Goal: Task Accomplishment & Management: Manage account settings

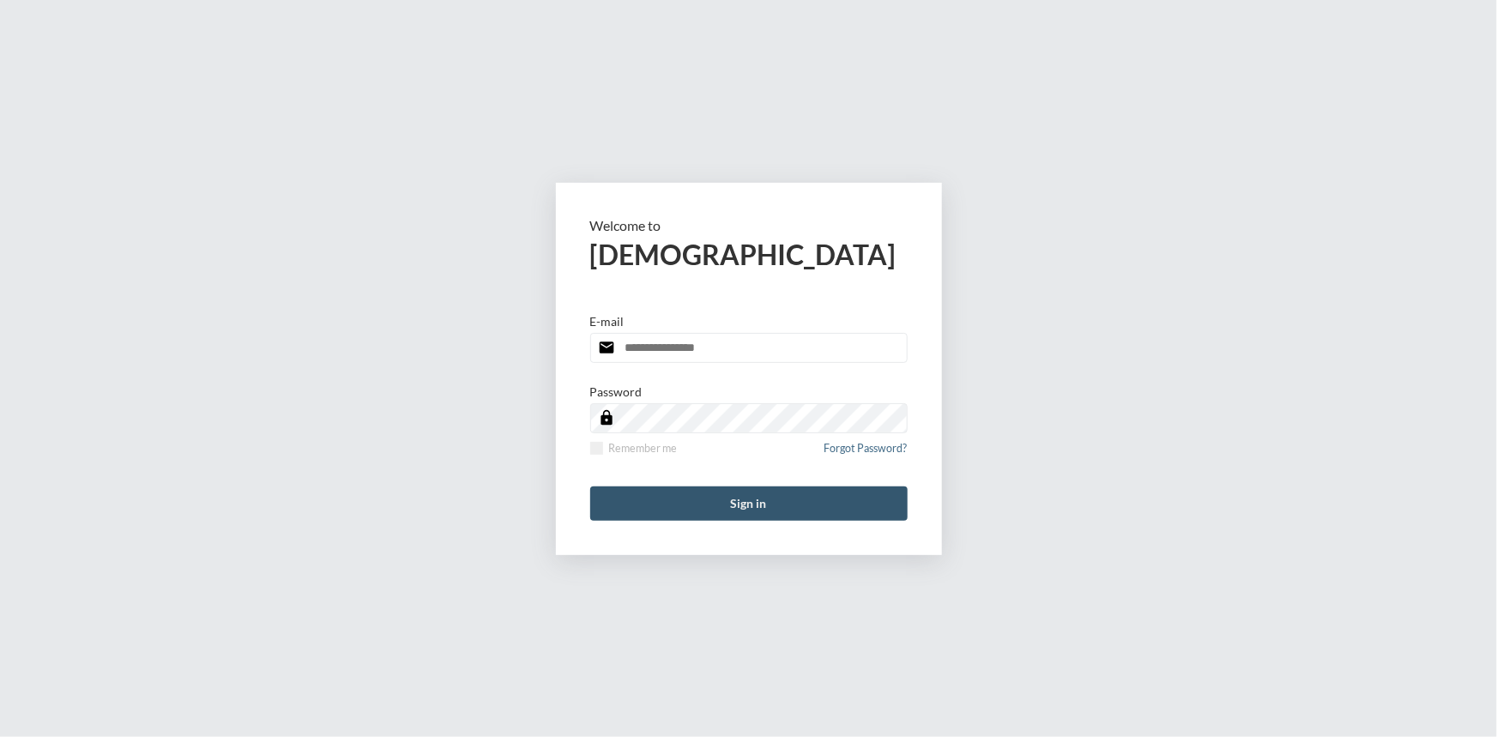
type input "**********"
click at [763, 491] on button "Sign in" at bounding box center [748, 503] width 317 height 34
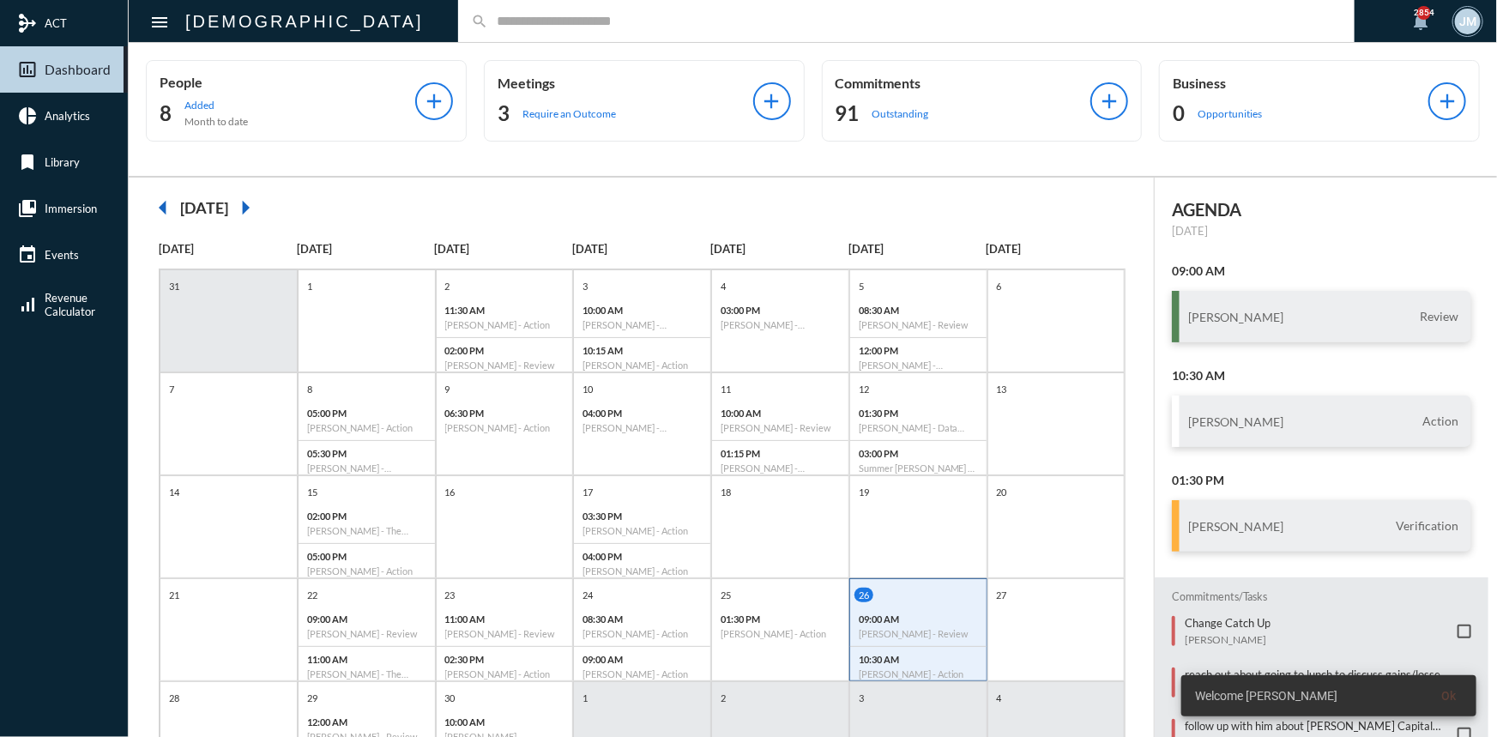
click at [488, 19] on input "text" at bounding box center [914, 21] width 853 height 15
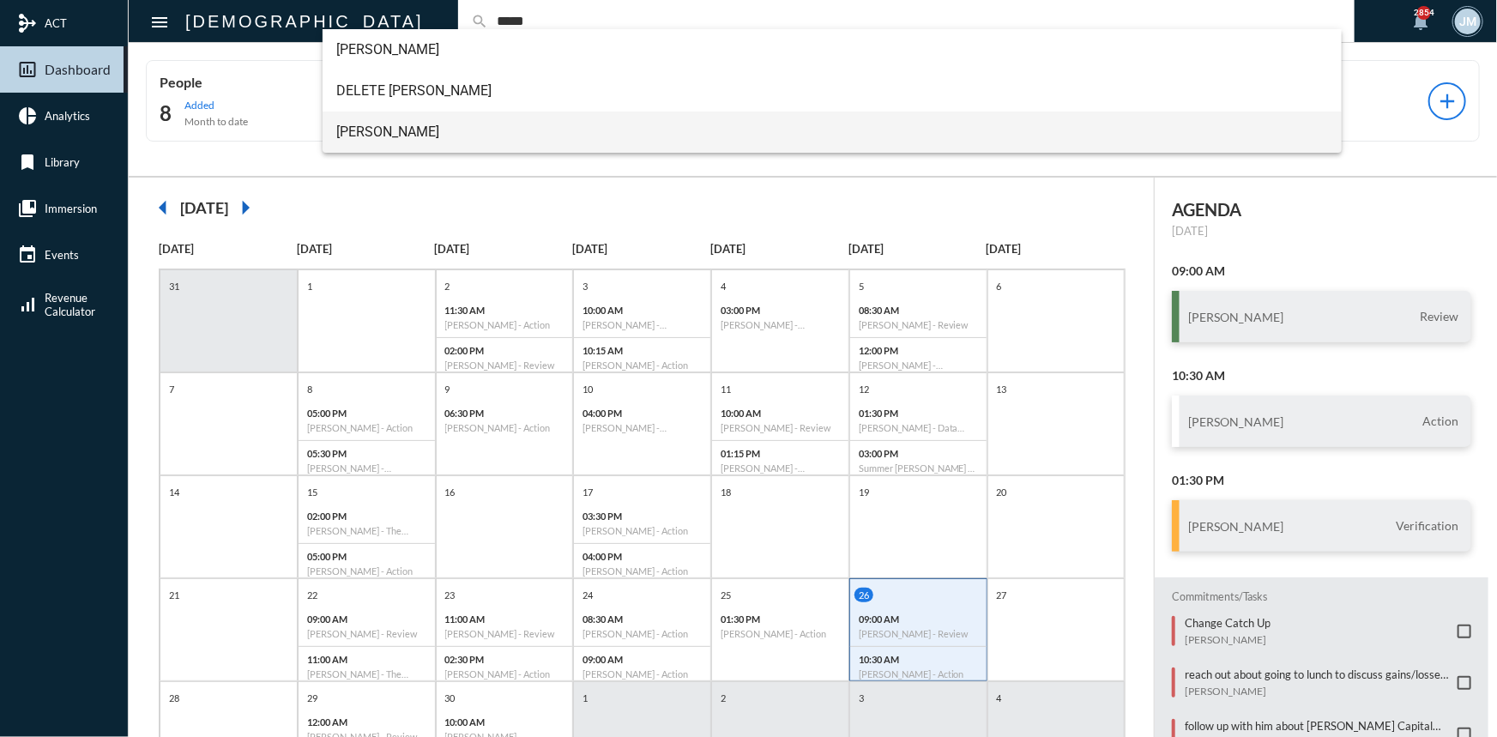
type input "*****"
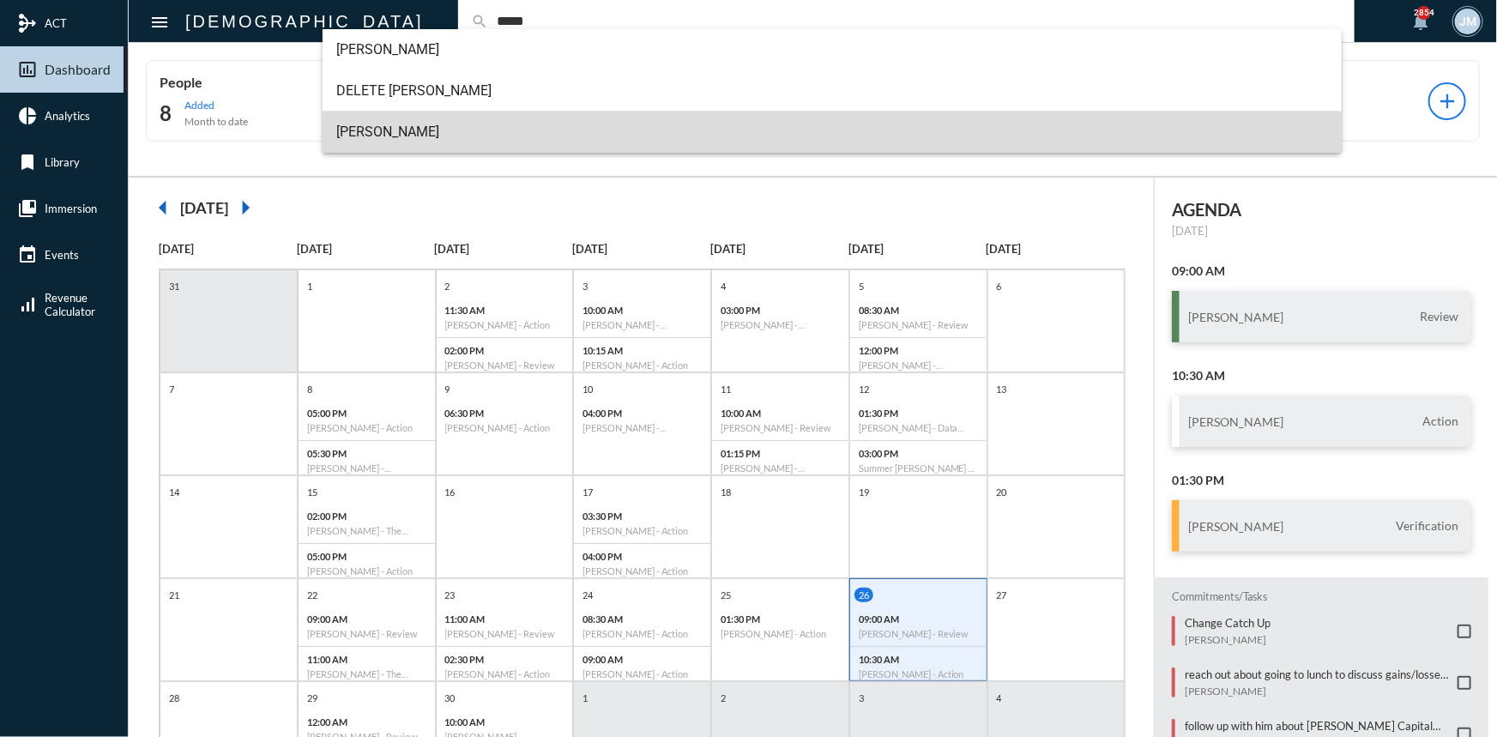
click at [365, 124] on span "Dan Riddle" at bounding box center [832, 132] width 992 height 41
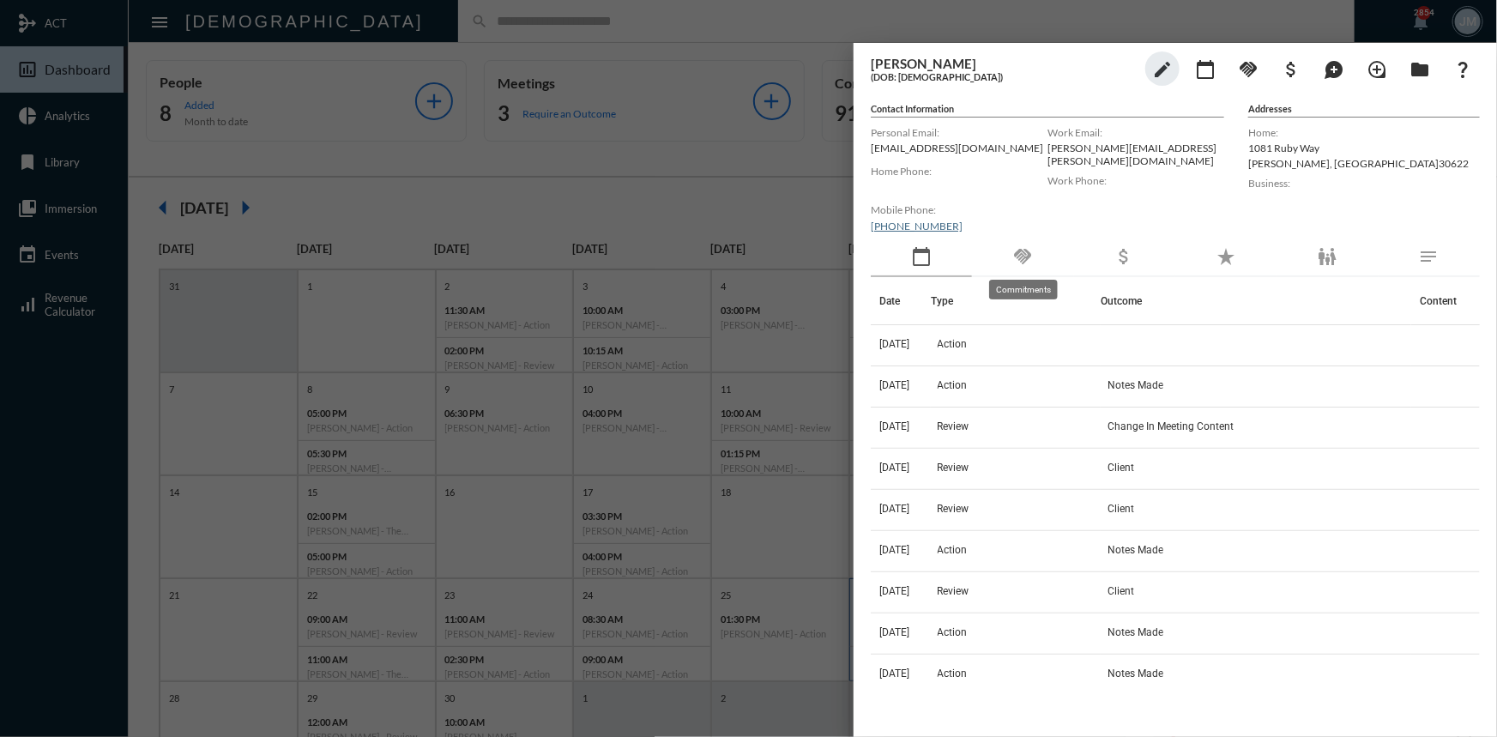
click at [1017, 256] on mat-icon "handshake" at bounding box center [1022, 256] width 21 height 21
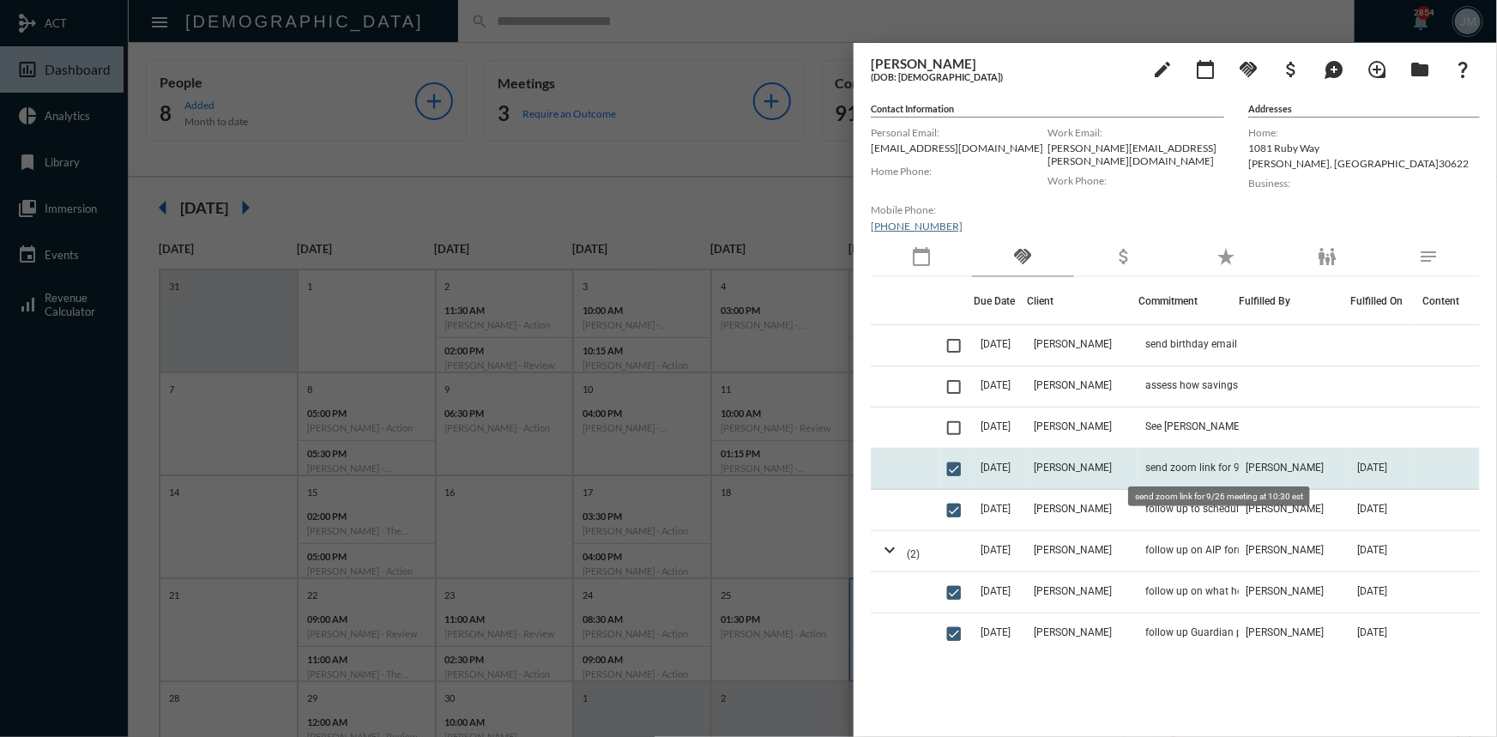
click at [1209, 462] on span "send zoom link for 9/26 meeting at 10:30 est" at bounding box center [1231, 467] width 172 height 12
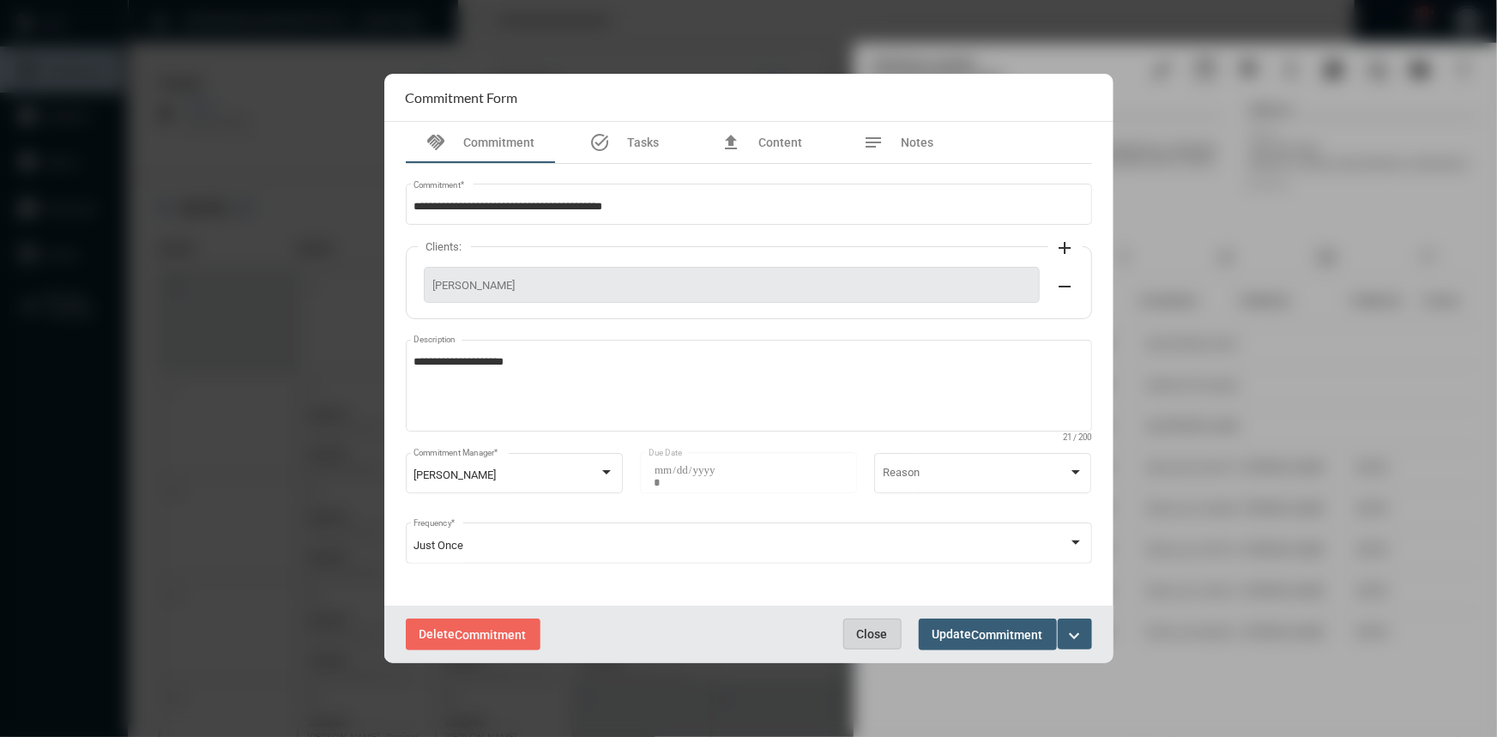
click at [859, 622] on button "Close" at bounding box center [872, 633] width 58 height 31
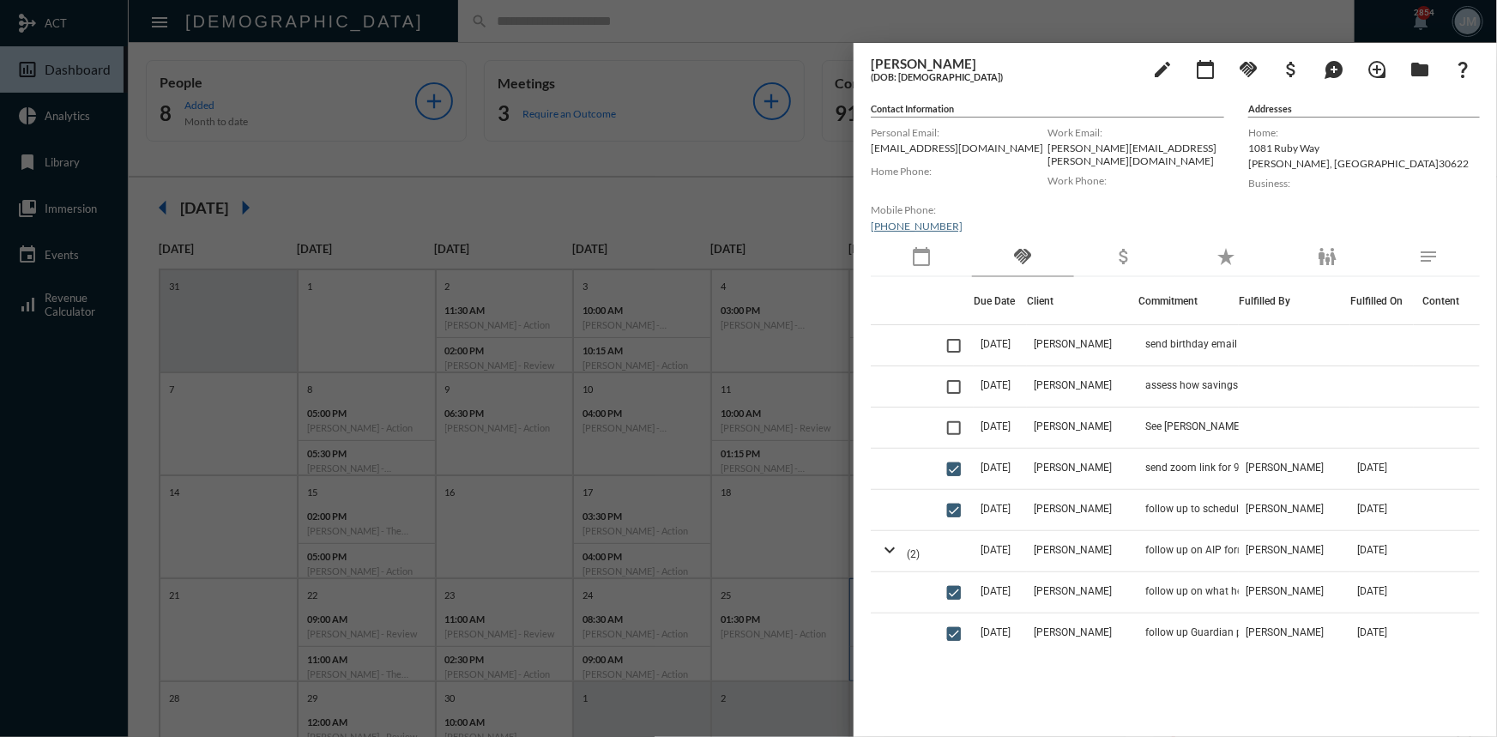
click at [703, 176] on div at bounding box center [748, 368] width 1497 height 737
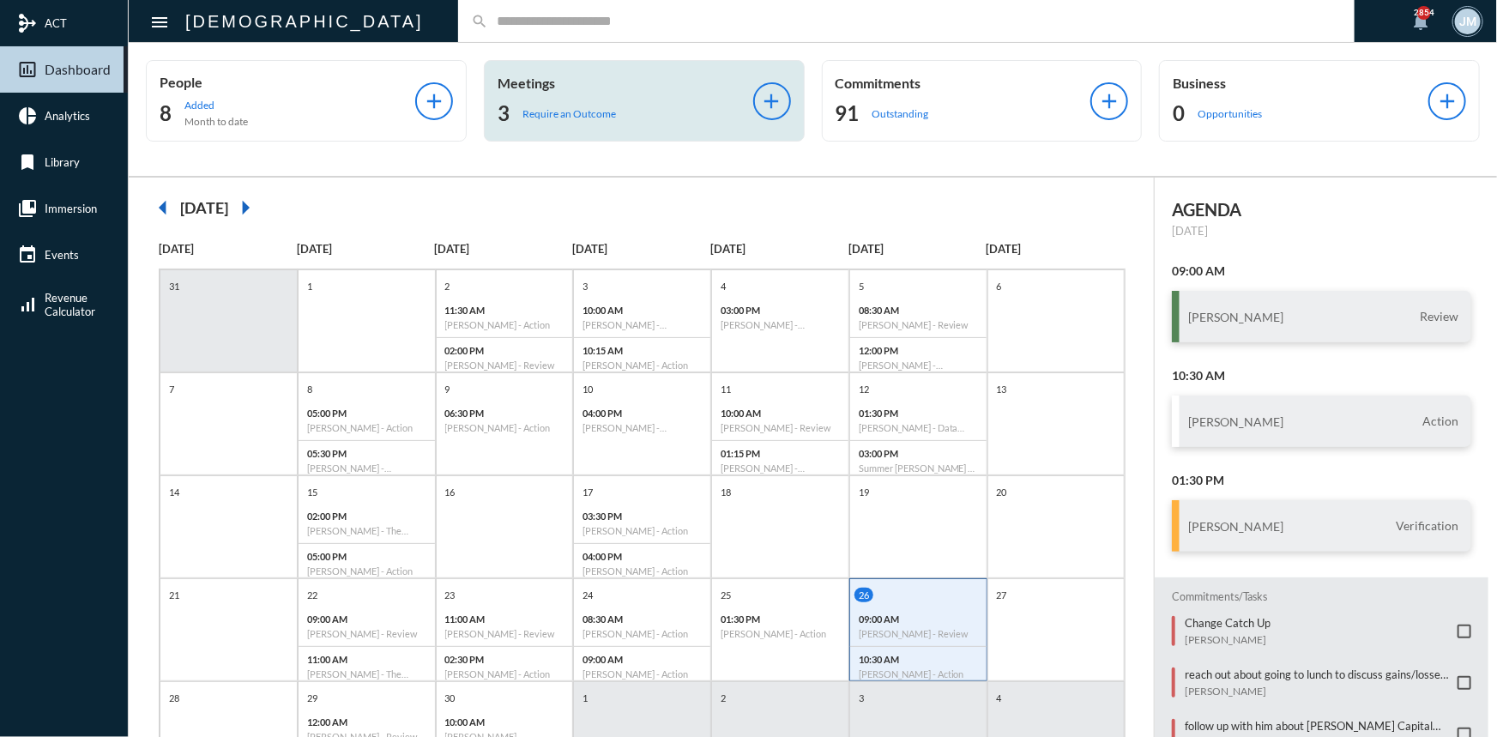
click at [515, 83] on p "Meetings" at bounding box center [625, 83] width 256 height 16
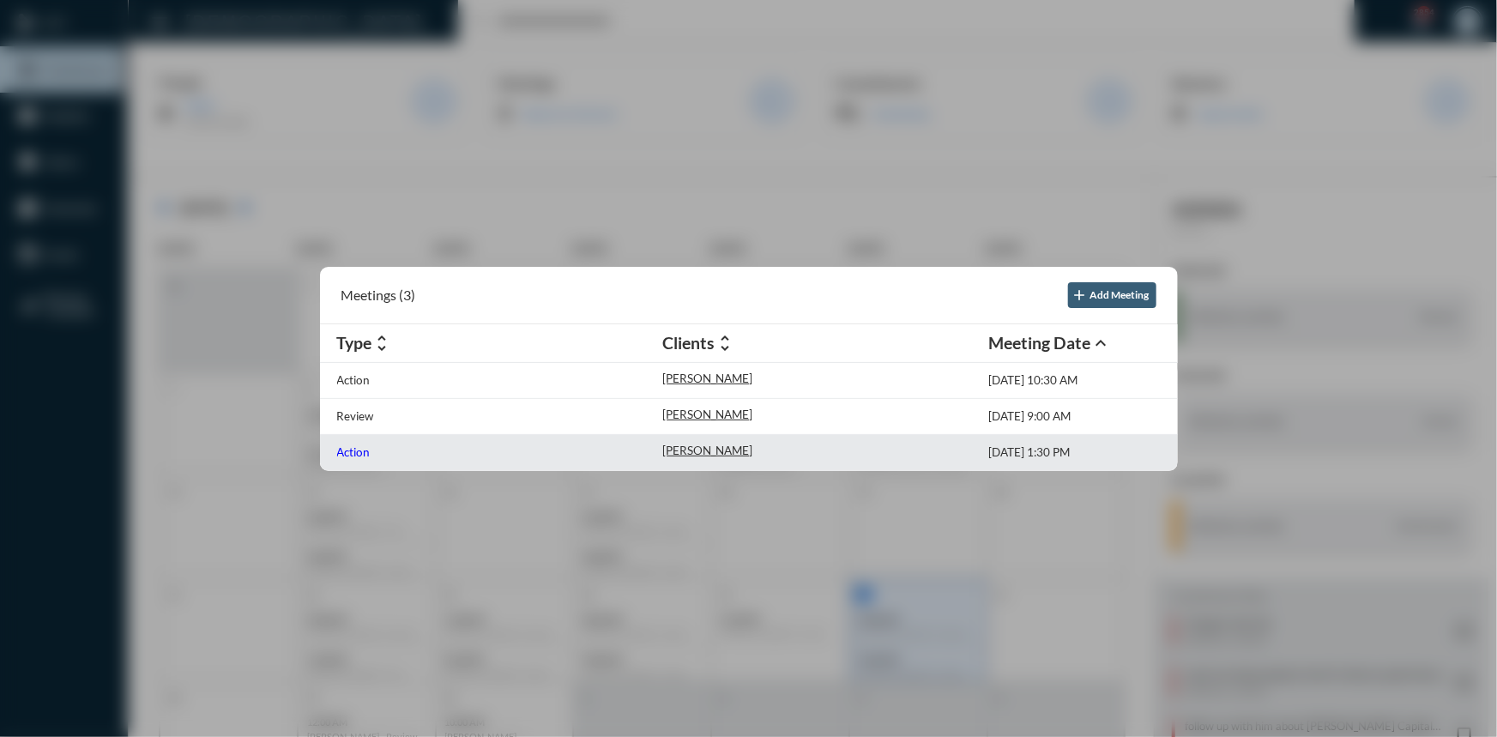
click at [341, 454] on p "Action" at bounding box center [353, 452] width 33 height 14
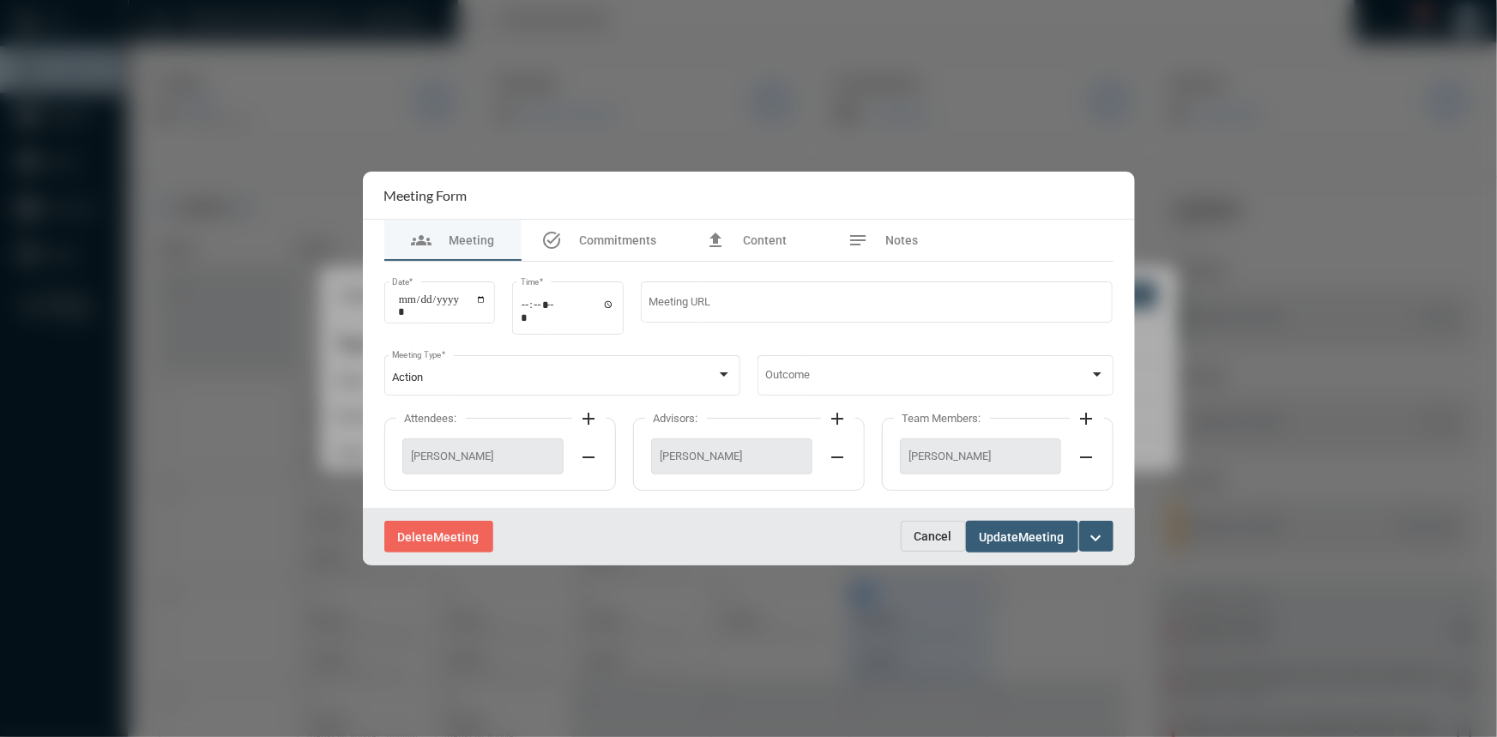
click at [1098, 532] on mat-icon "expand_more" at bounding box center [1096, 538] width 21 height 21
click at [1181, 446] on div at bounding box center [748, 368] width 1497 height 737
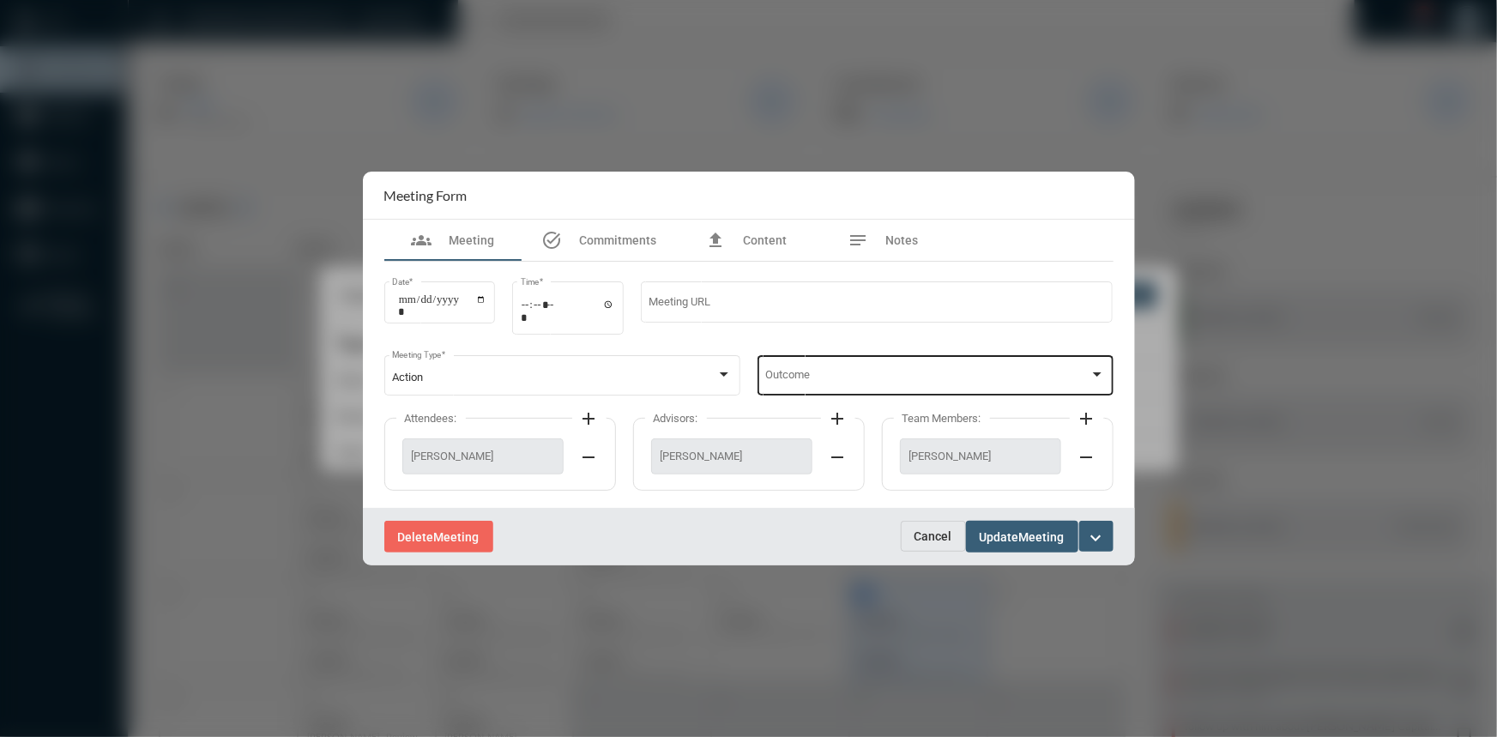
click at [1092, 370] on div at bounding box center [1096, 375] width 15 height 14
click at [821, 373] on span "Notes Made" at bounding box center [935, 378] width 340 height 33
click at [995, 535] on span "Update" at bounding box center [999, 537] width 39 height 14
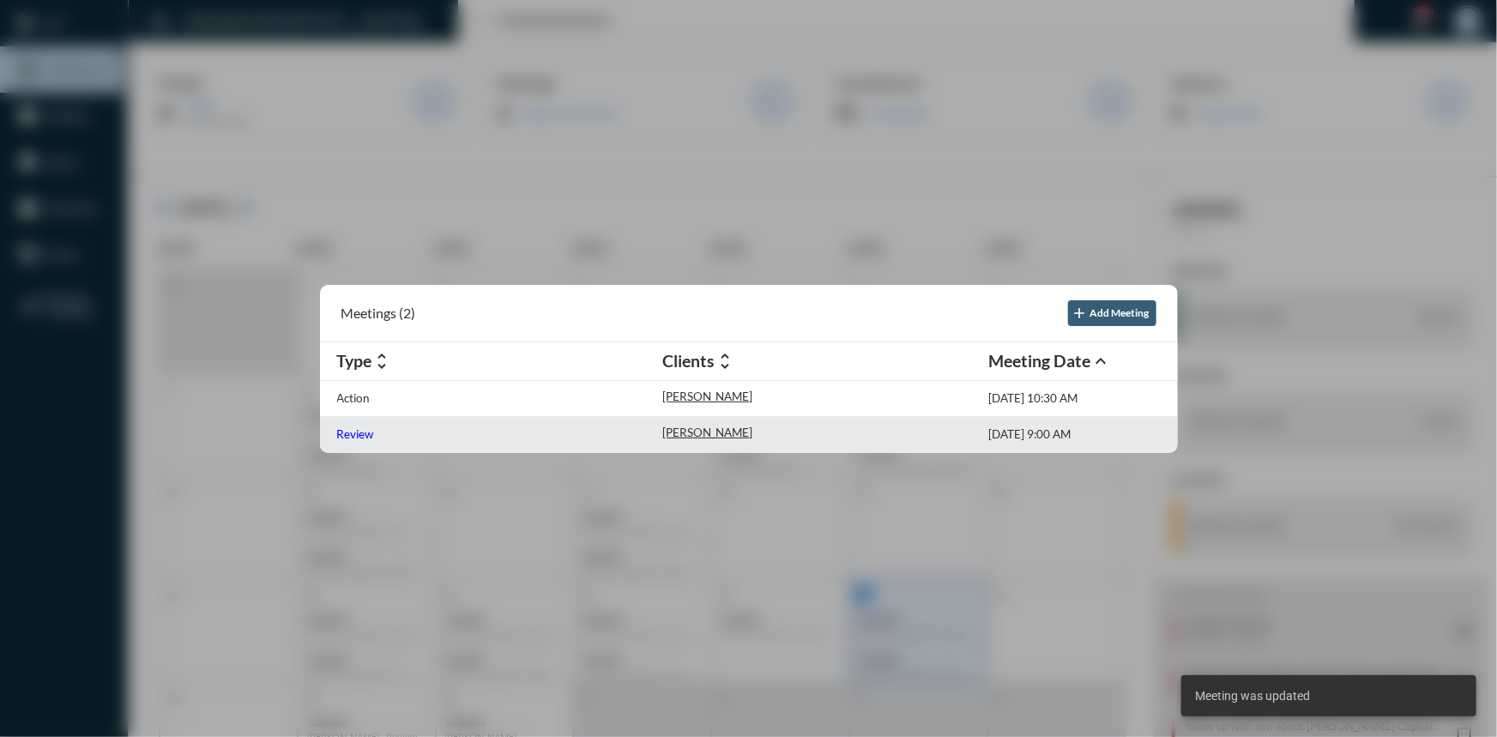
click at [350, 438] on p "Review" at bounding box center [355, 434] width 37 height 14
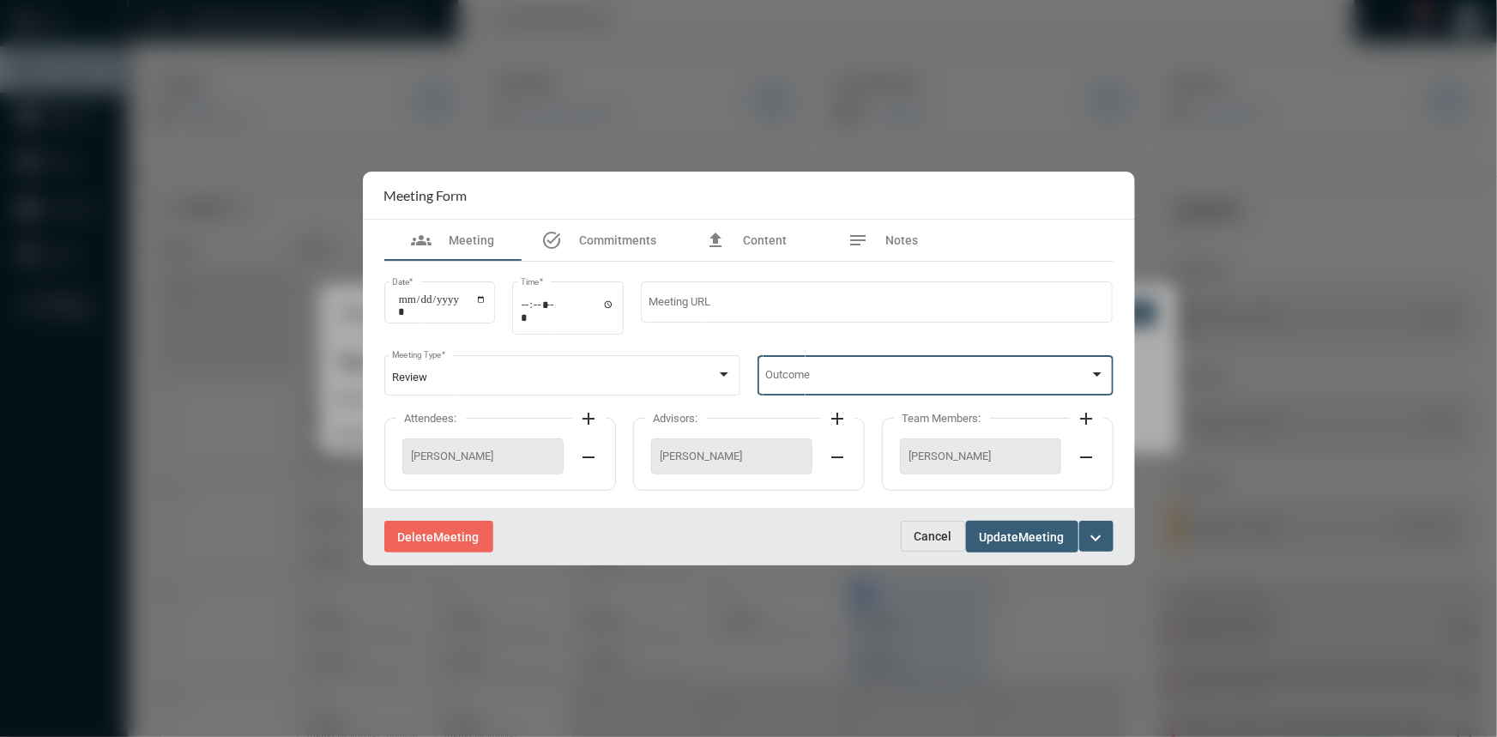
click at [1101, 371] on div at bounding box center [1096, 375] width 15 height 14
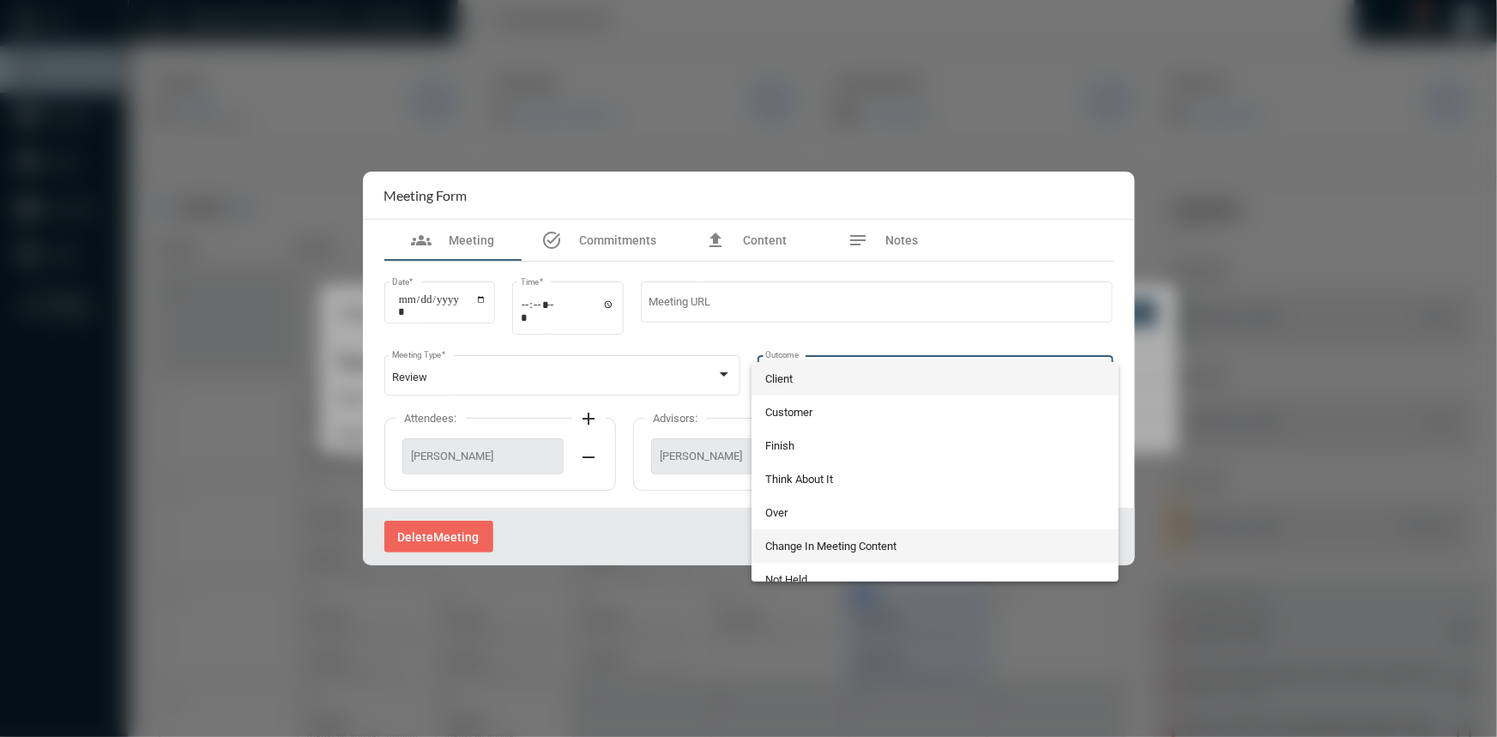
click at [831, 546] on span "Change In Meeting Content" at bounding box center [935, 545] width 340 height 33
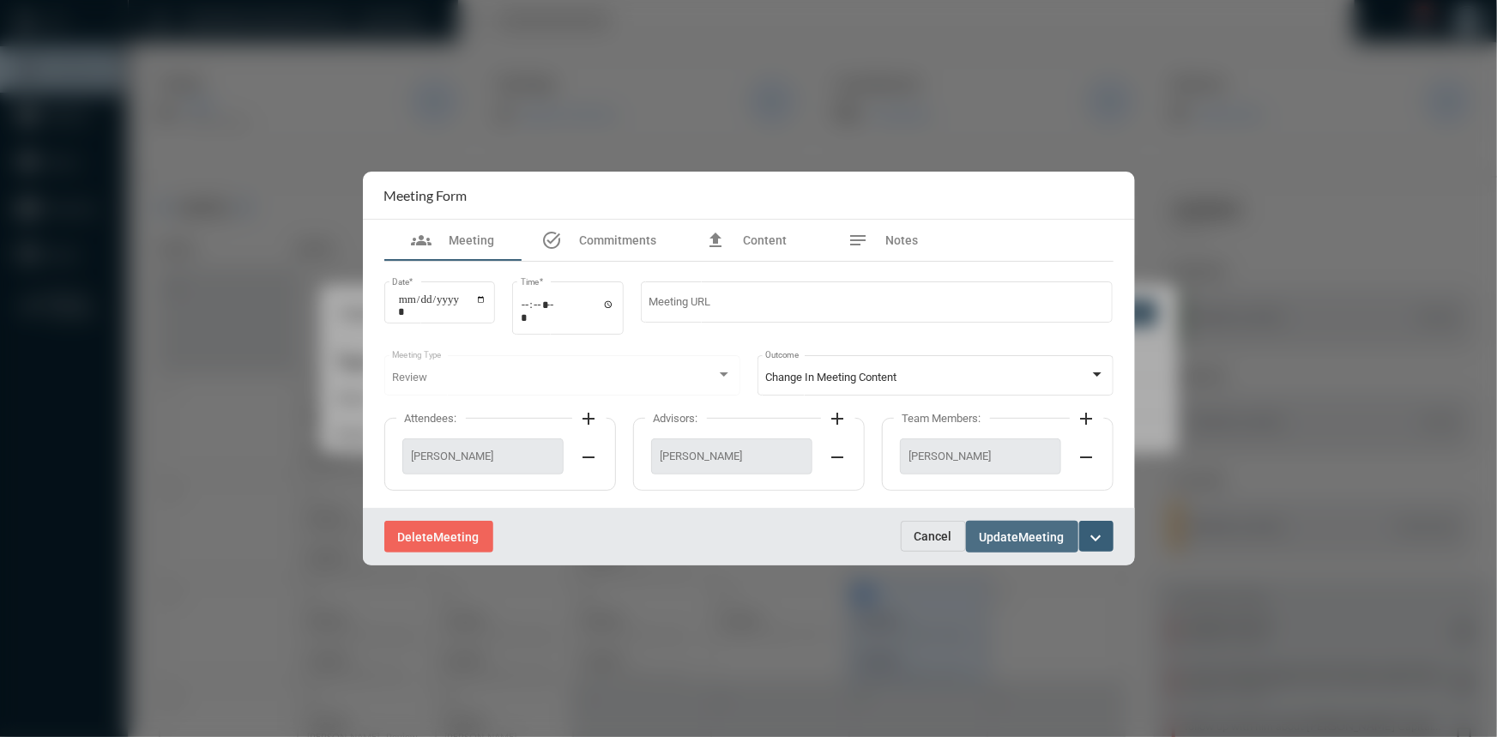
click at [1004, 532] on span "Update" at bounding box center [999, 537] width 39 height 14
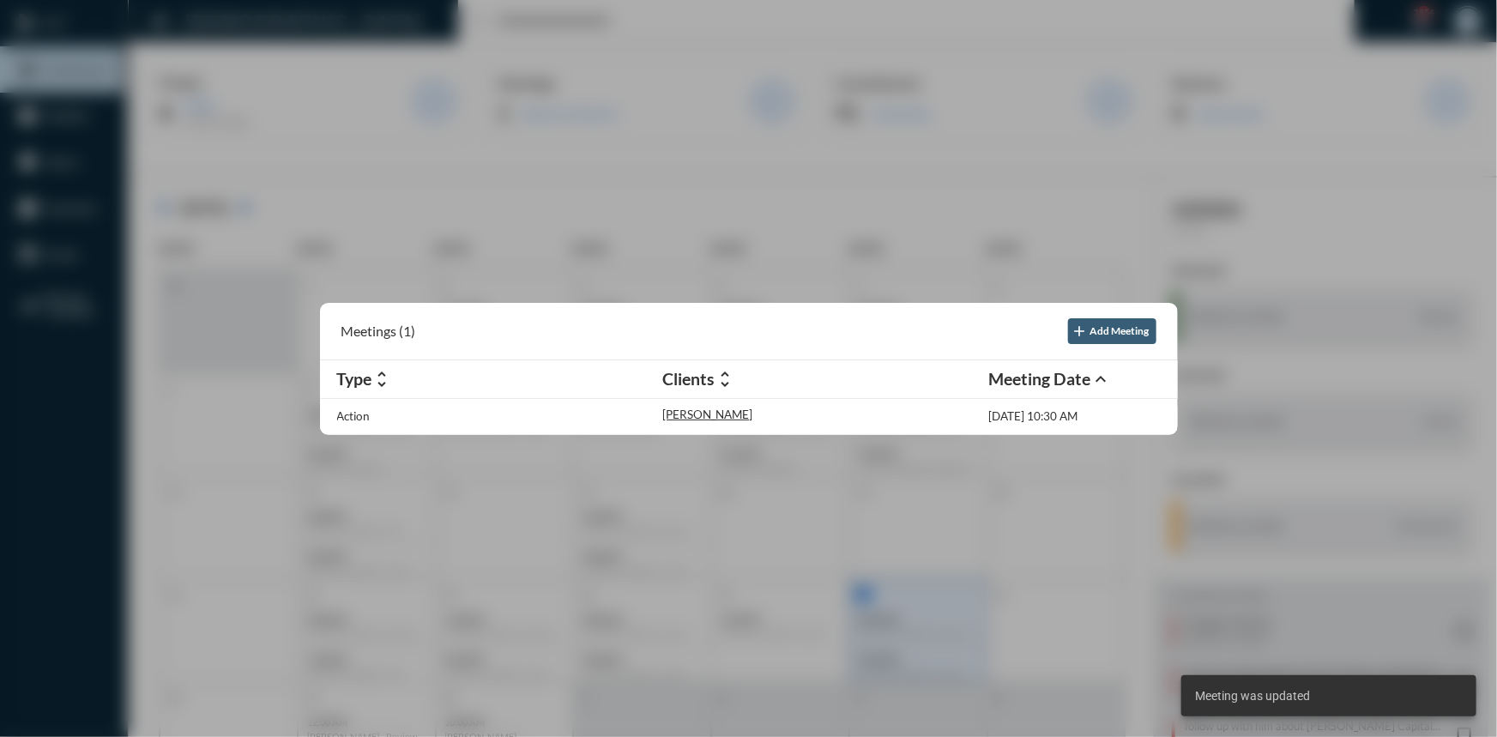
click at [567, 253] on div at bounding box center [748, 368] width 1497 height 737
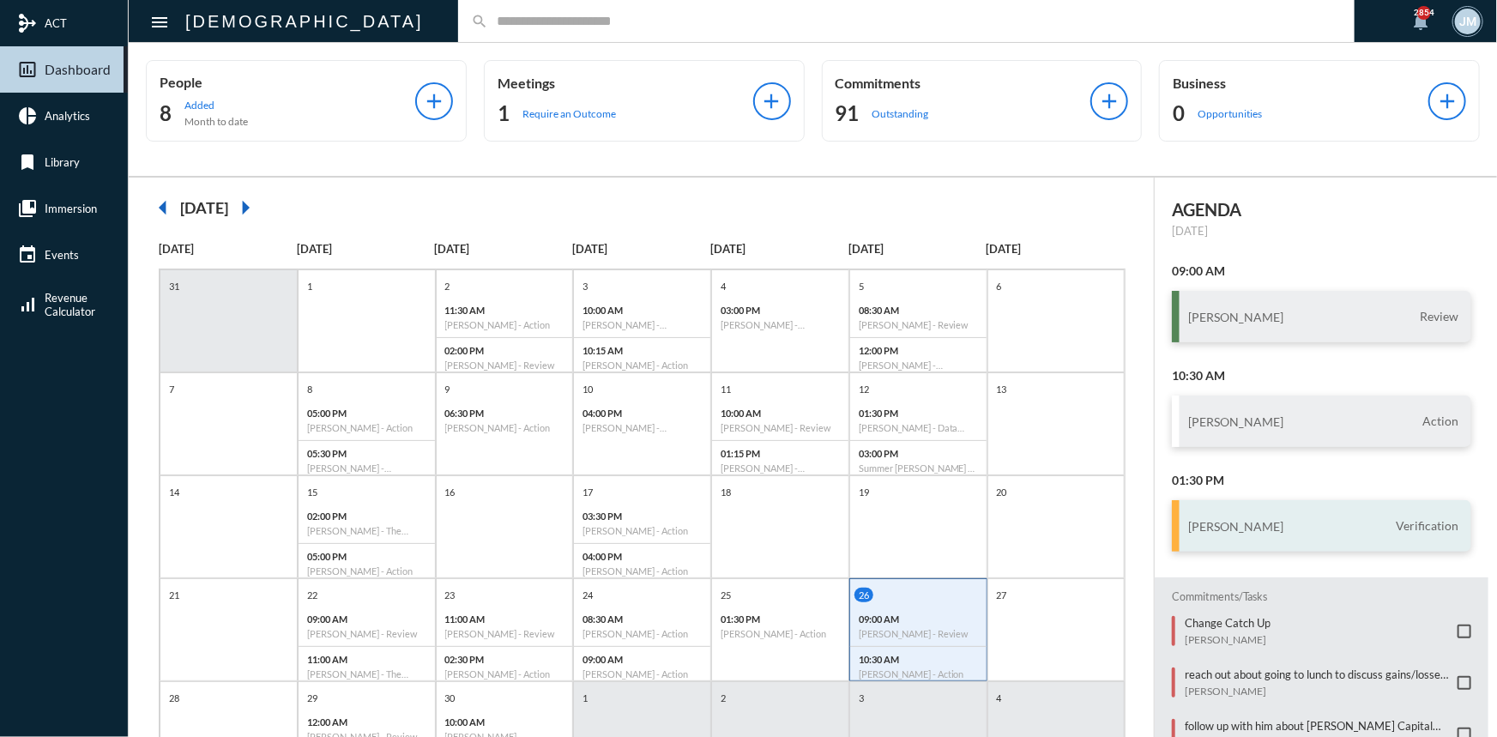
click at [1261, 509] on div "Meredith Saxon Verification" at bounding box center [1321, 525] width 299 height 51
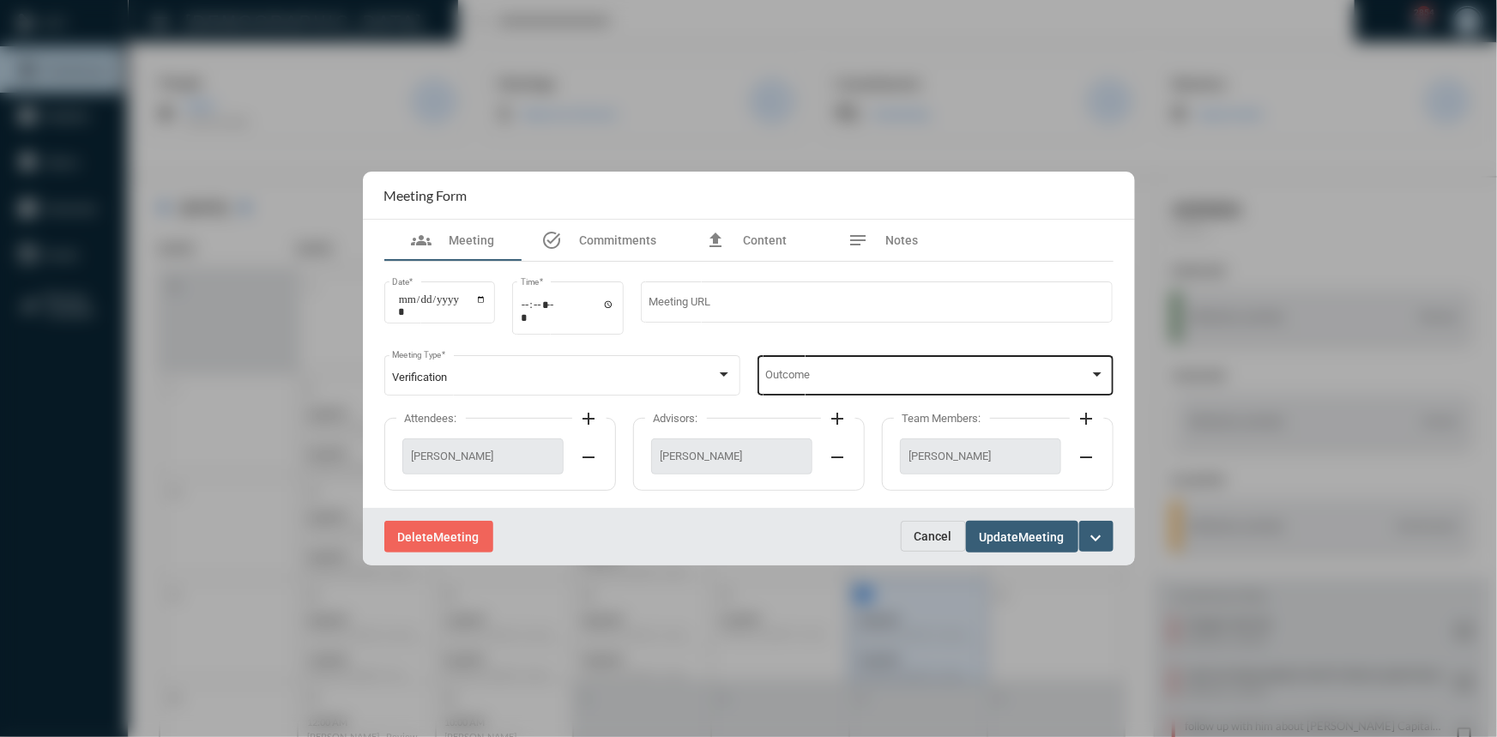
click at [1105, 369] on div "Outcome" at bounding box center [935, 374] width 356 height 44
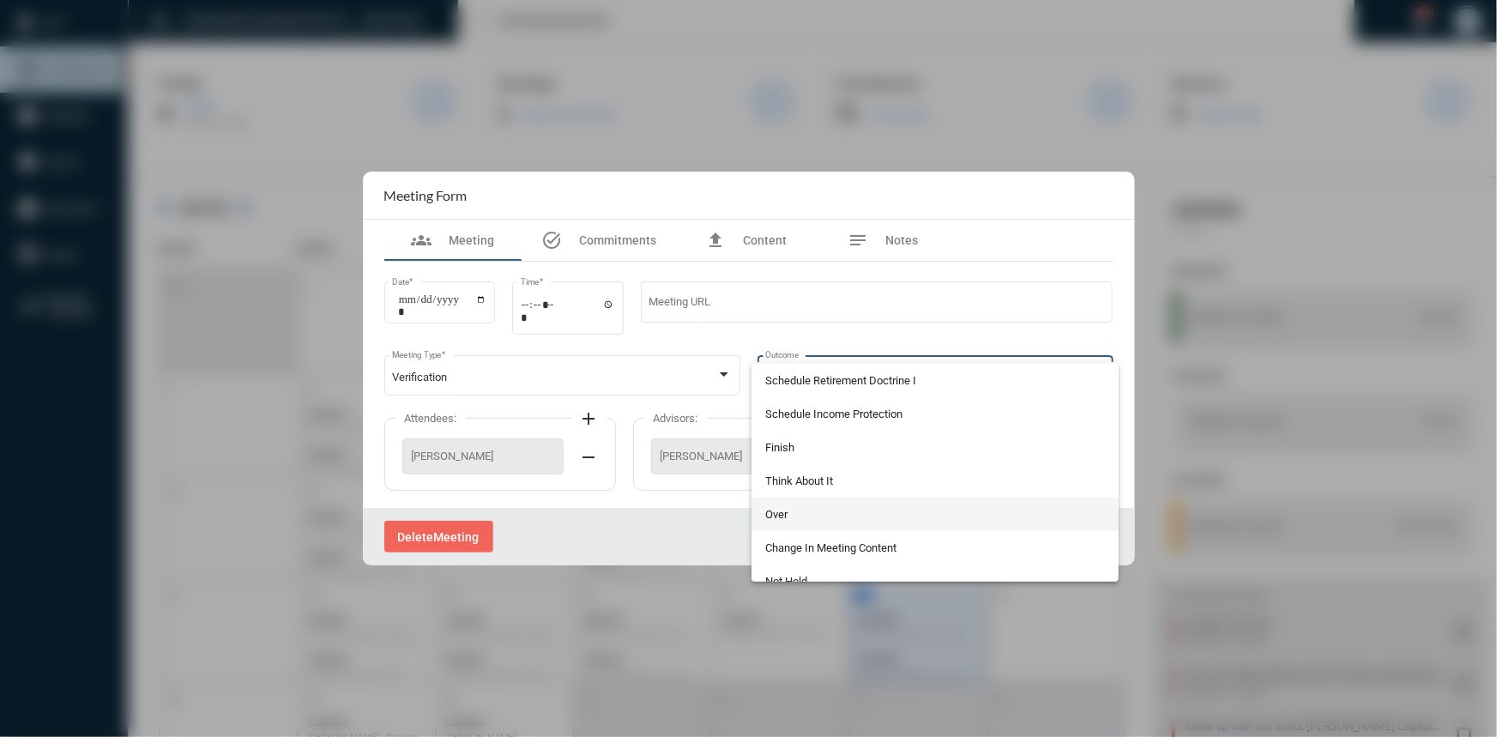
scroll to position [47, 0]
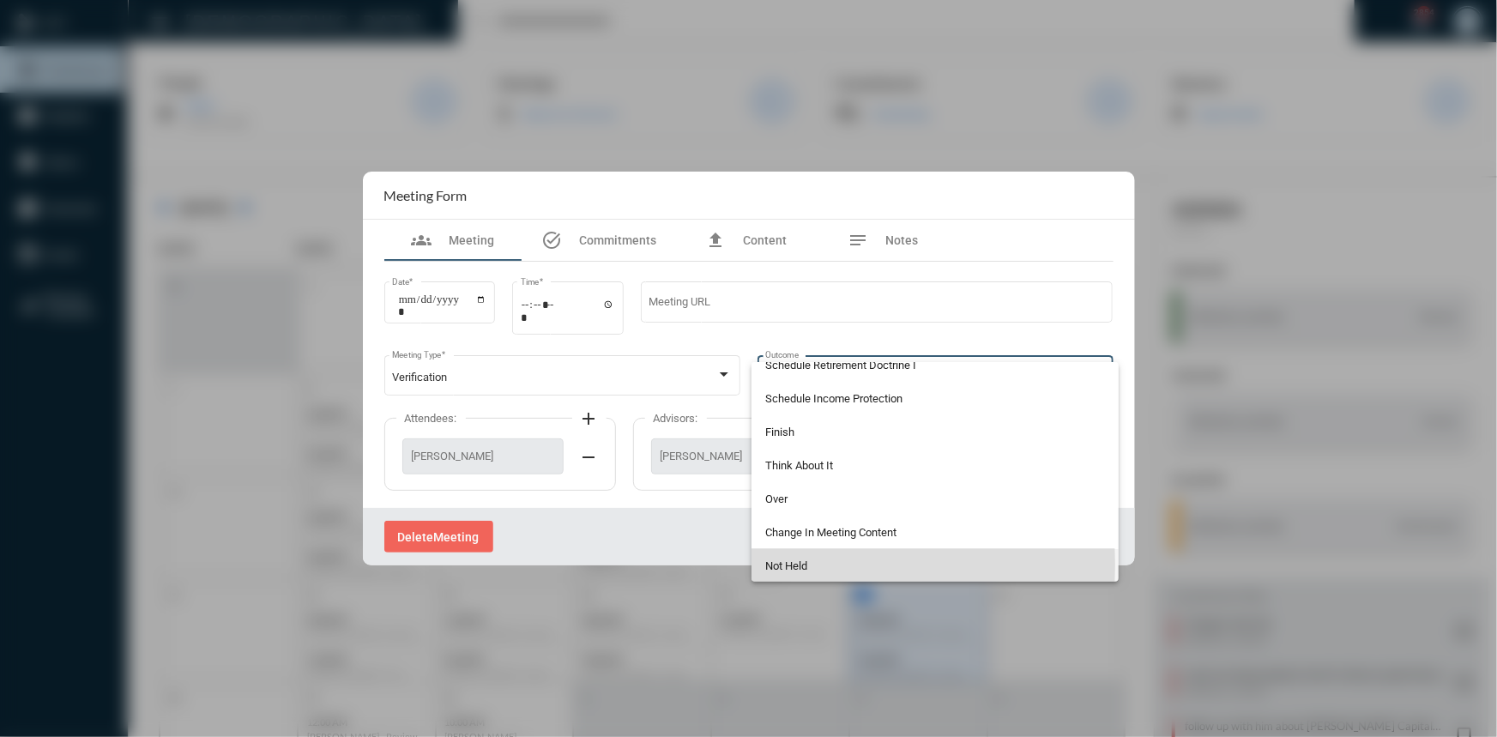
click at [800, 564] on span "Not Held" at bounding box center [935, 565] width 340 height 33
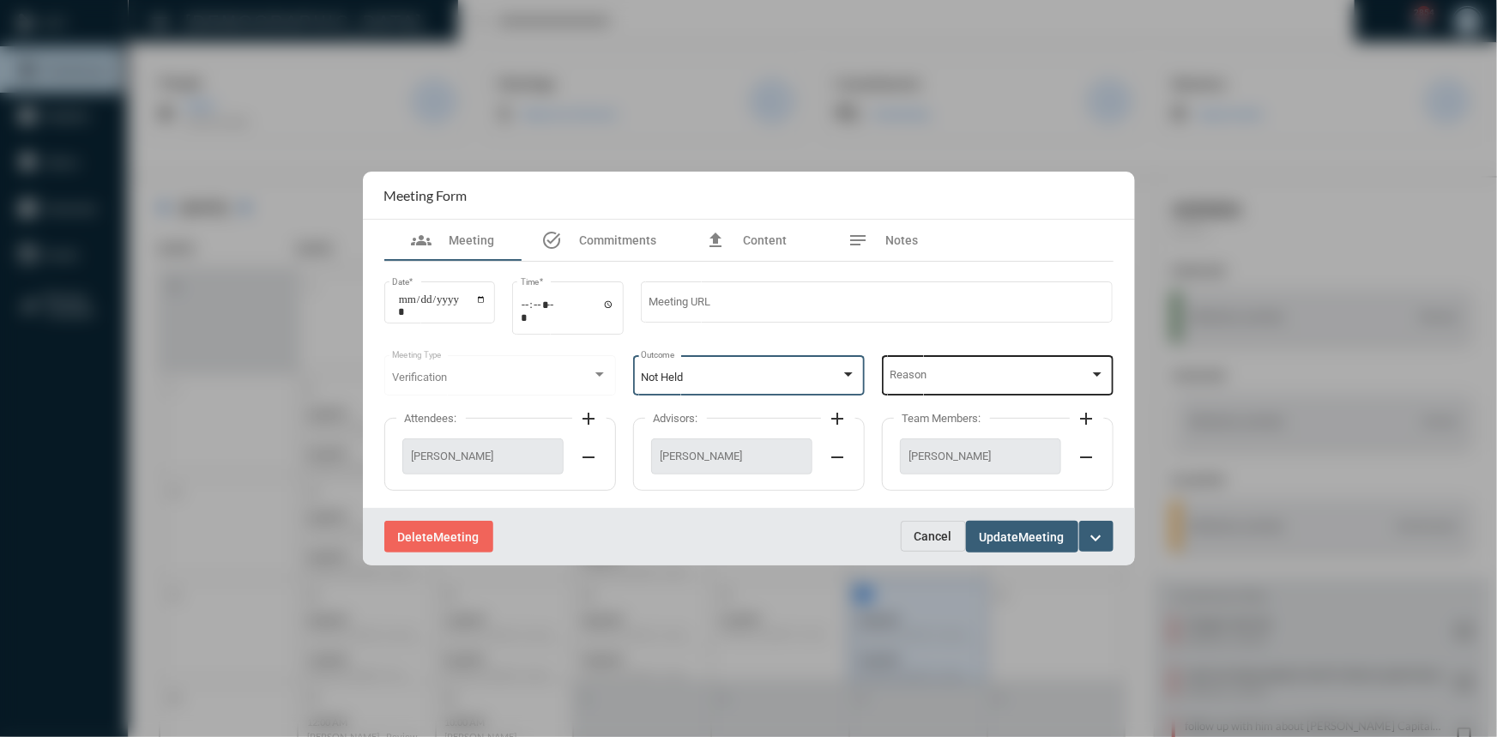
click at [1092, 369] on div at bounding box center [1096, 375] width 15 height 14
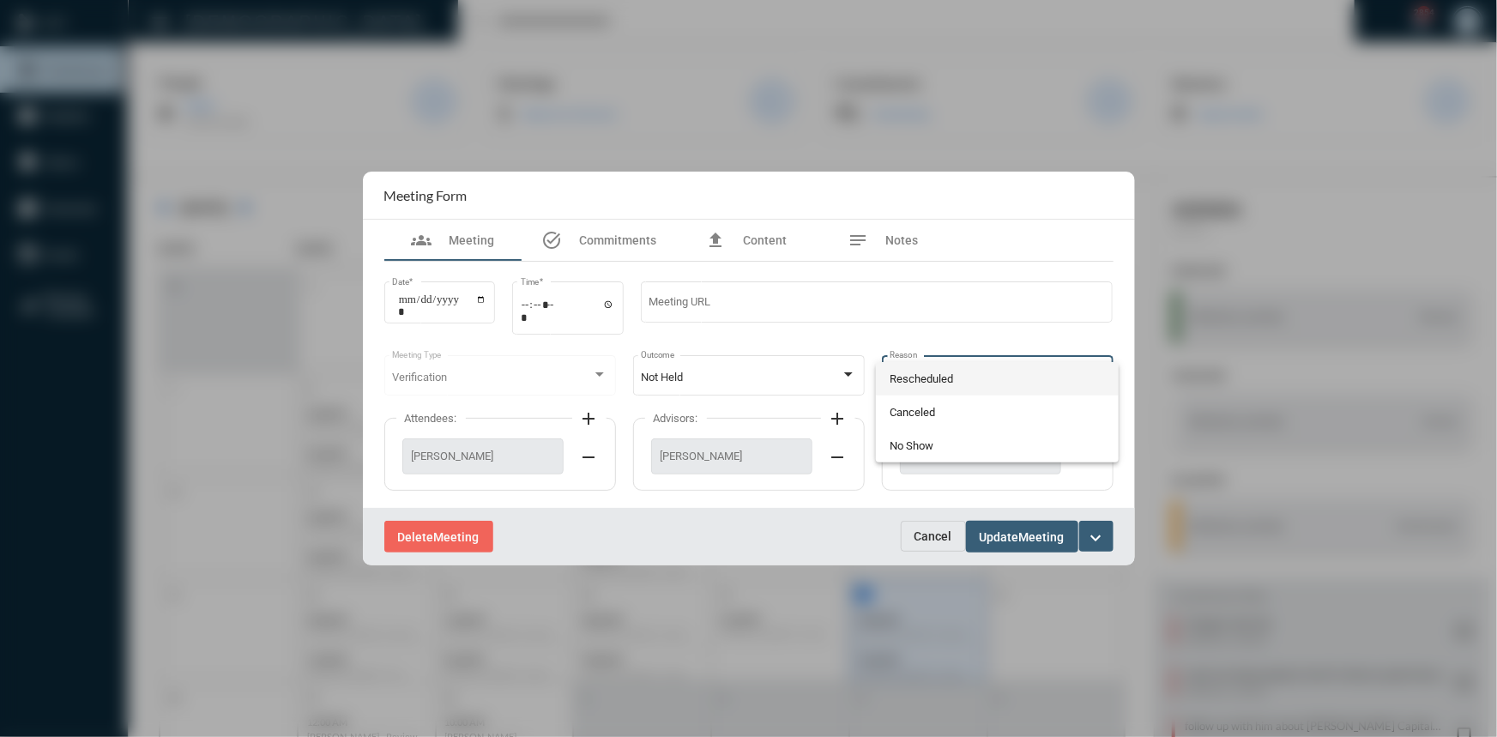
click at [922, 375] on span "Rescheduled" at bounding box center [996, 378] width 215 height 33
click at [1005, 536] on span "Update" at bounding box center [999, 537] width 39 height 14
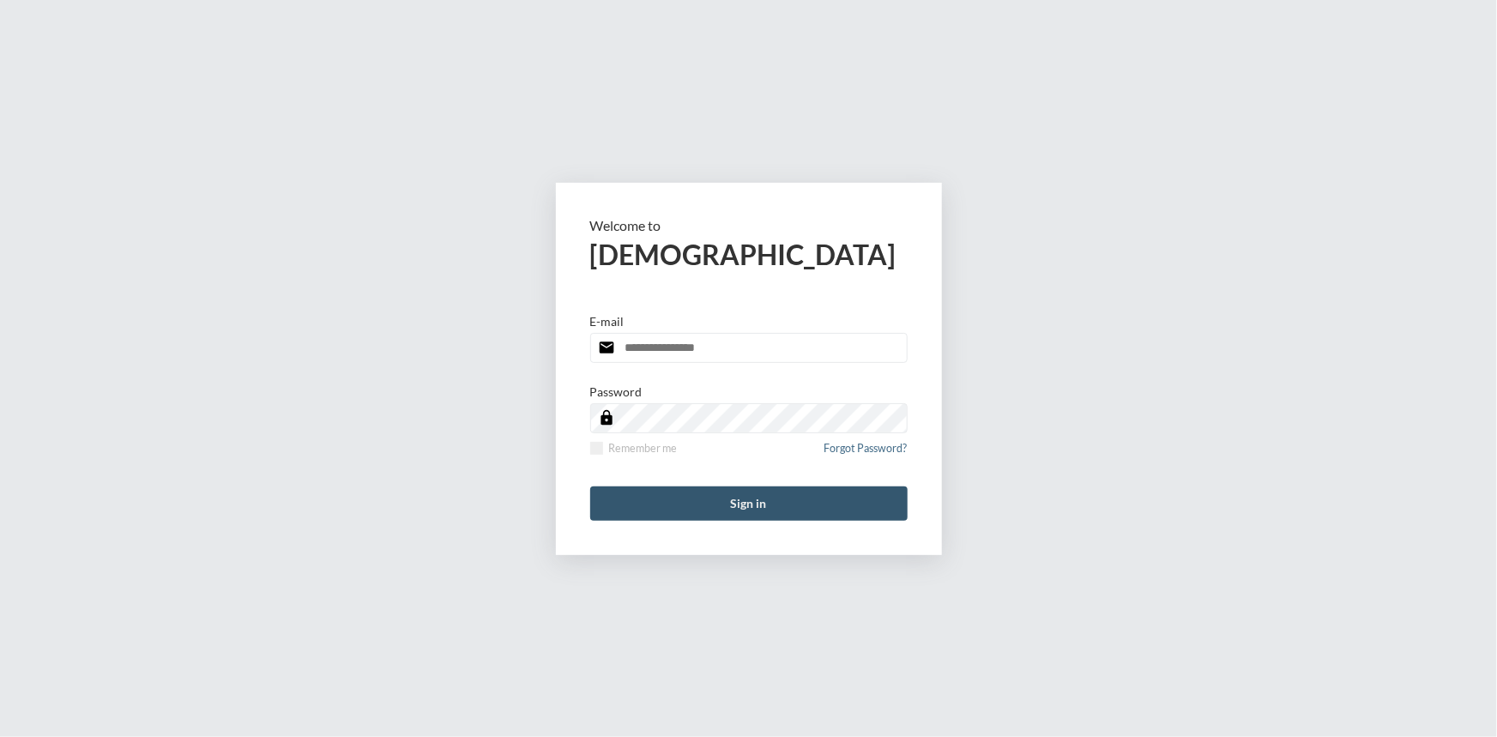
type input "**********"
click at [759, 505] on button "Sign in" at bounding box center [748, 503] width 317 height 34
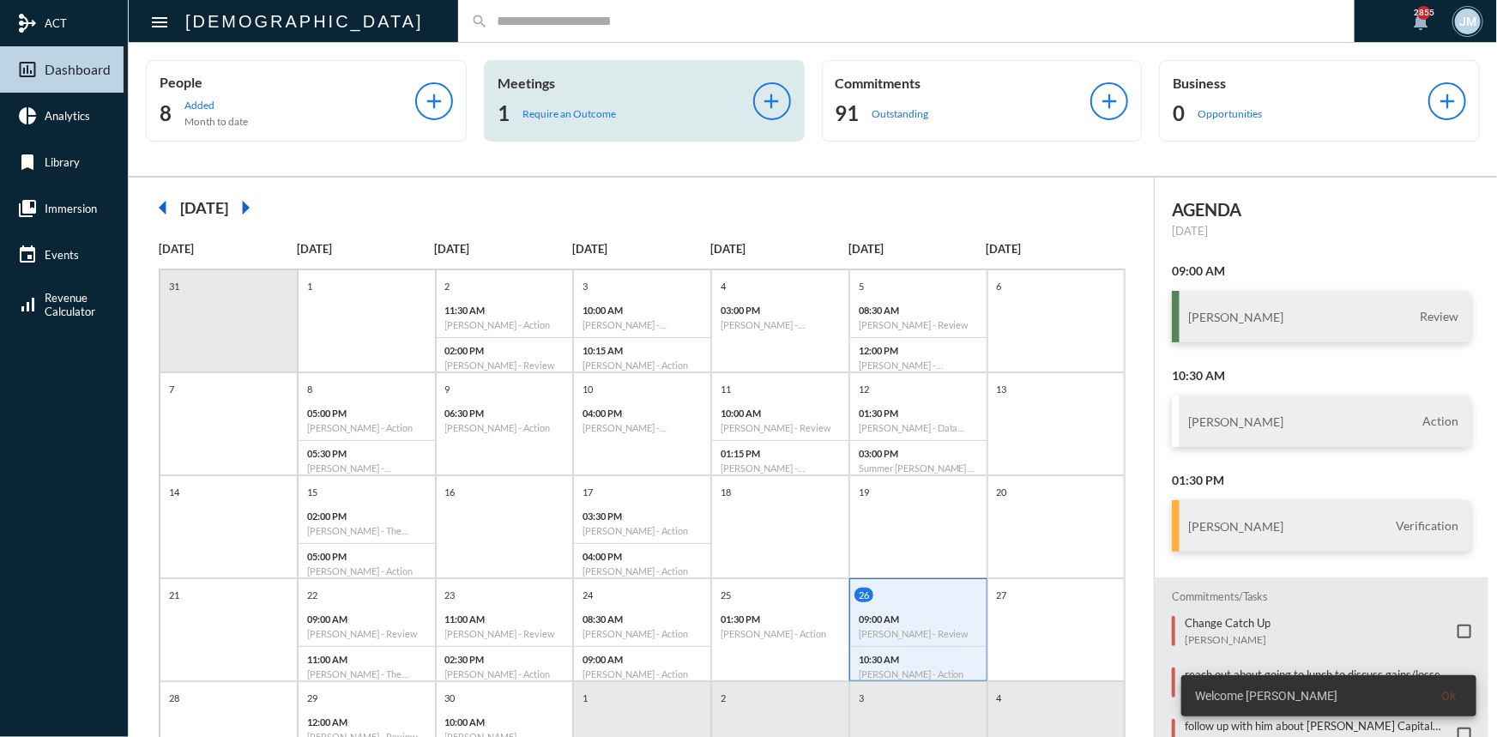
click at [539, 78] on p "Meetings" at bounding box center [625, 83] width 256 height 16
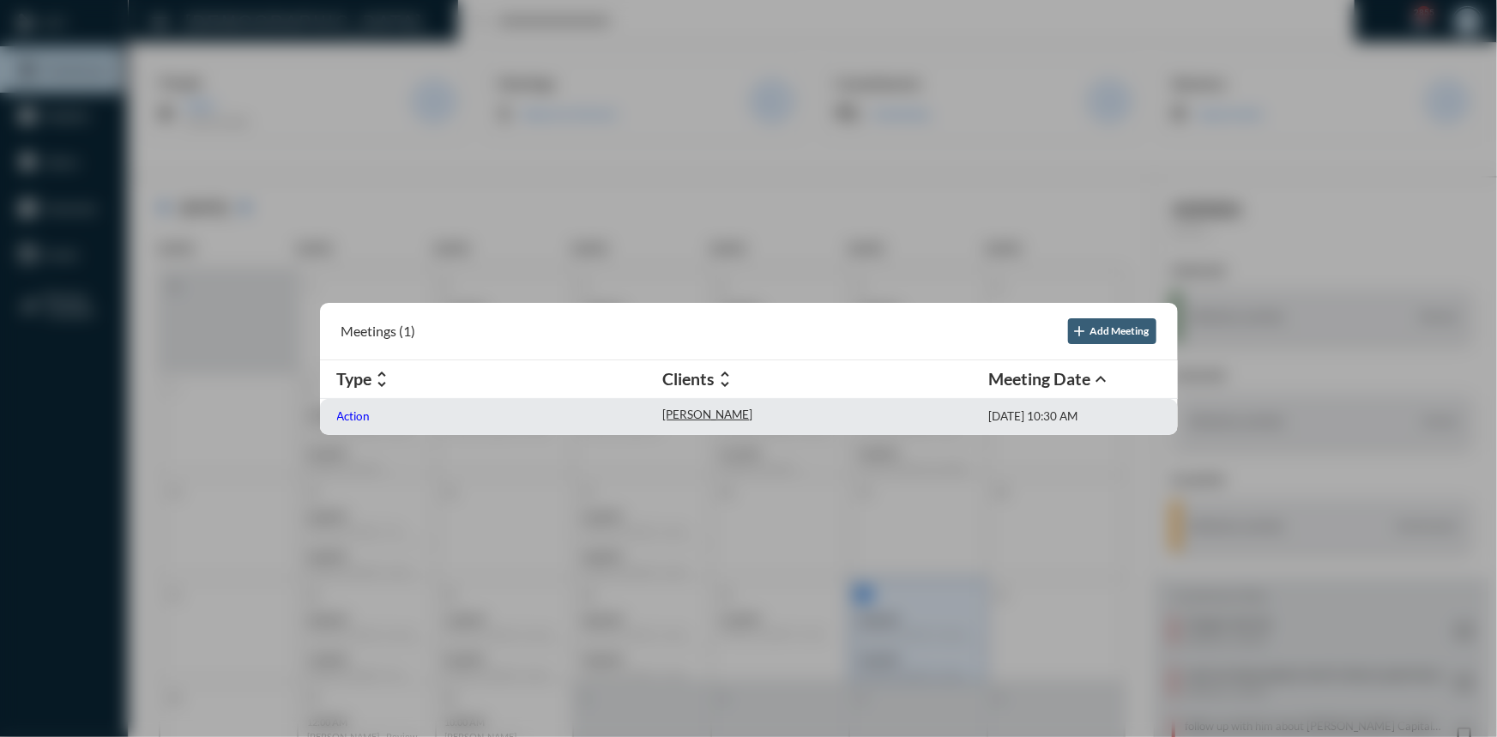
click at [340, 410] on p "Action" at bounding box center [353, 416] width 33 height 14
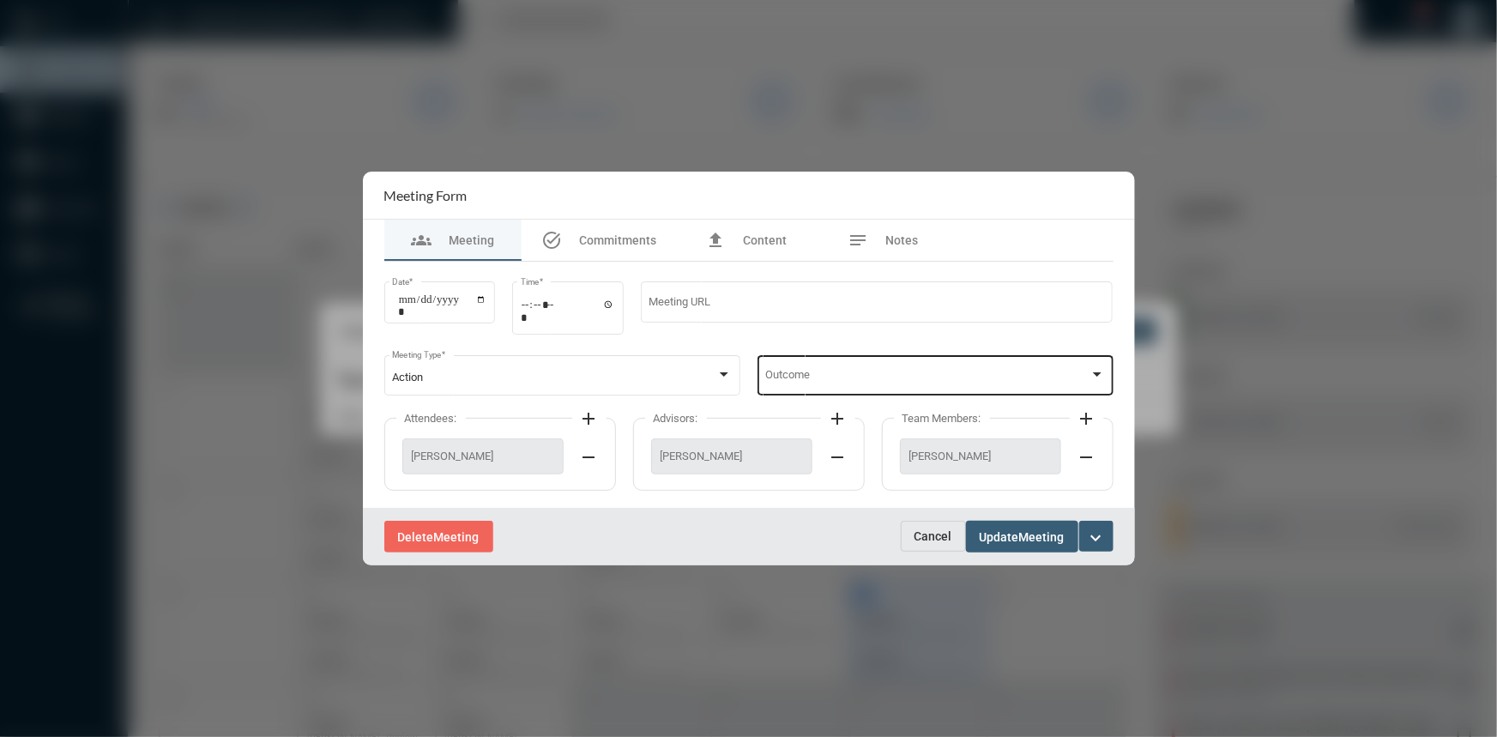
click at [1090, 373] on div at bounding box center [1096, 375] width 15 height 14
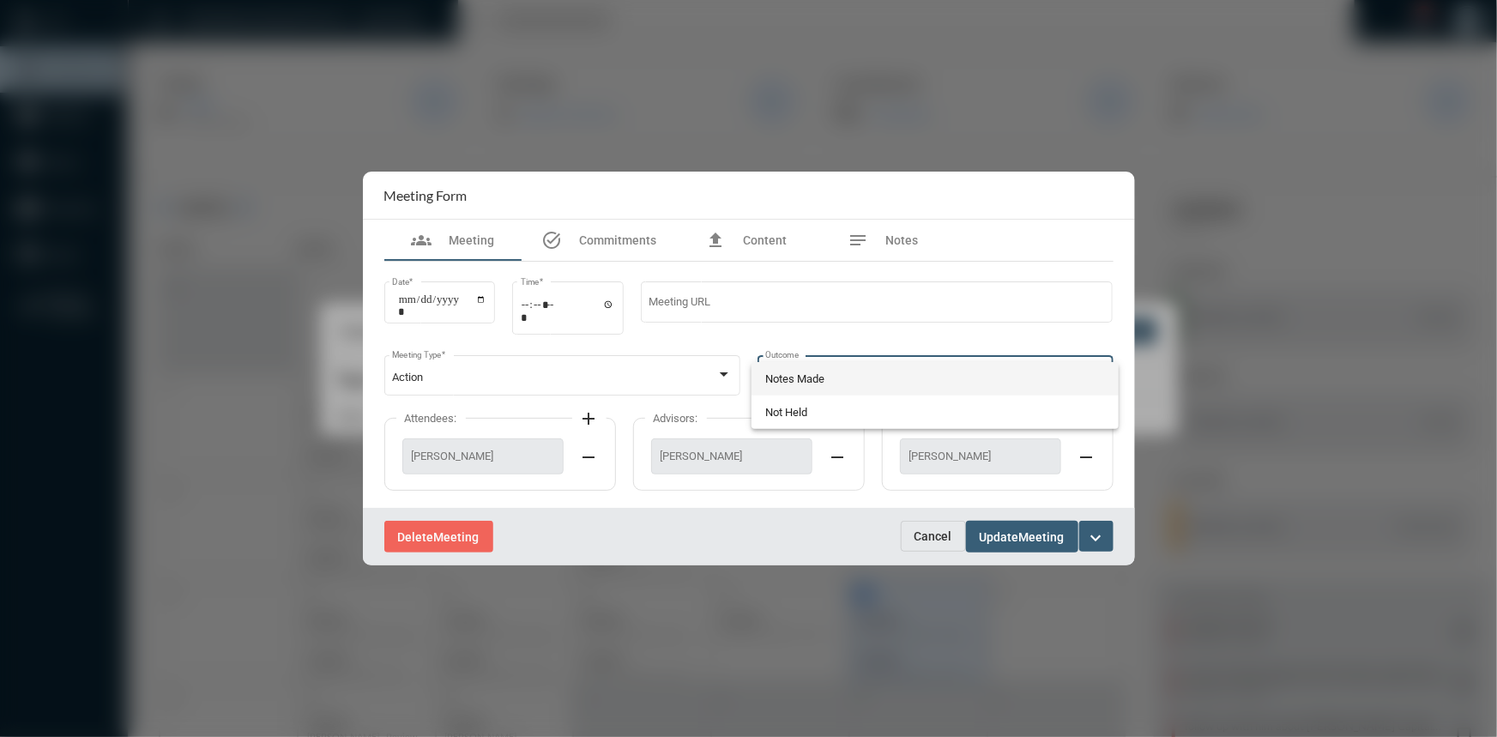
click at [826, 374] on span "Notes Made" at bounding box center [935, 378] width 340 height 33
click at [993, 535] on span "Update" at bounding box center [999, 537] width 39 height 14
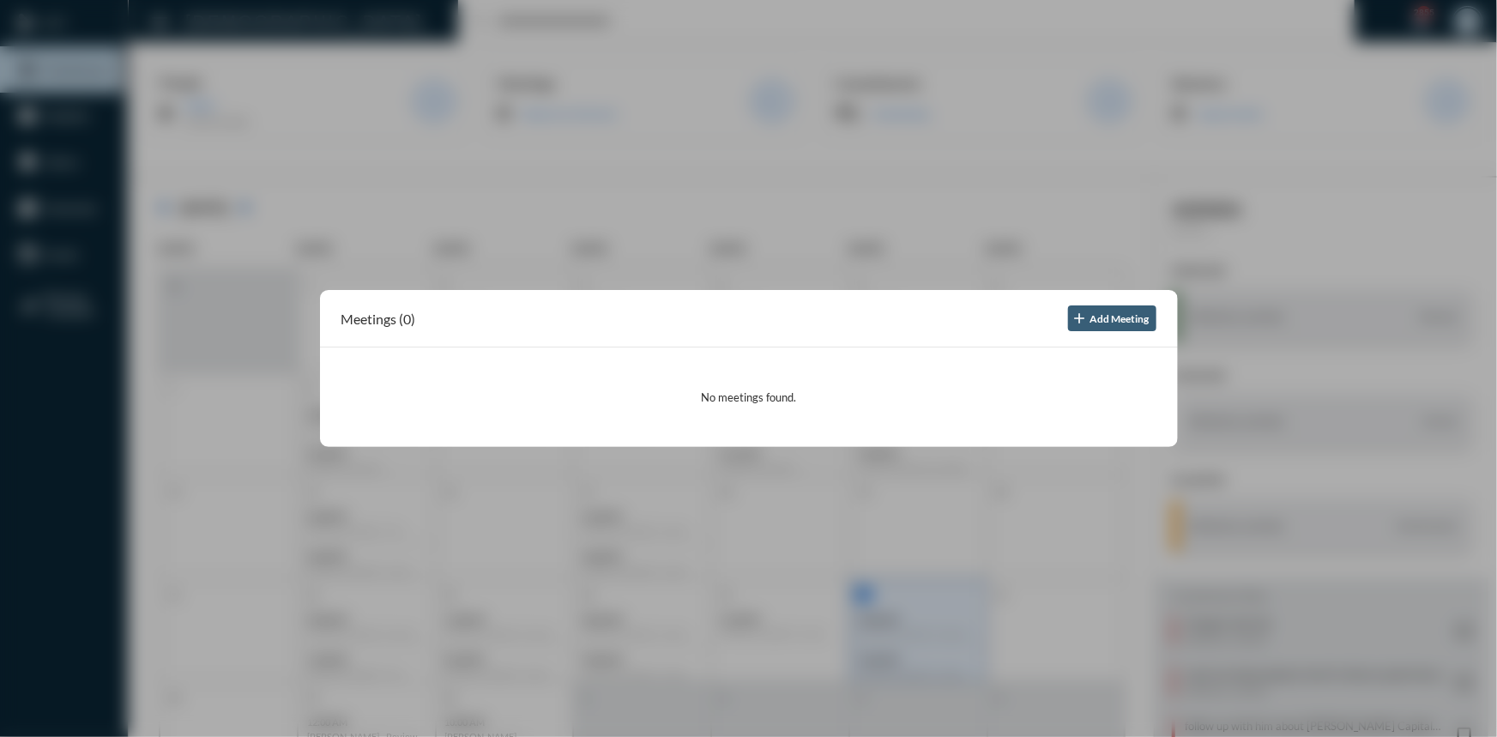
click at [989, 253] on div at bounding box center [748, 368] width 1497 height 737
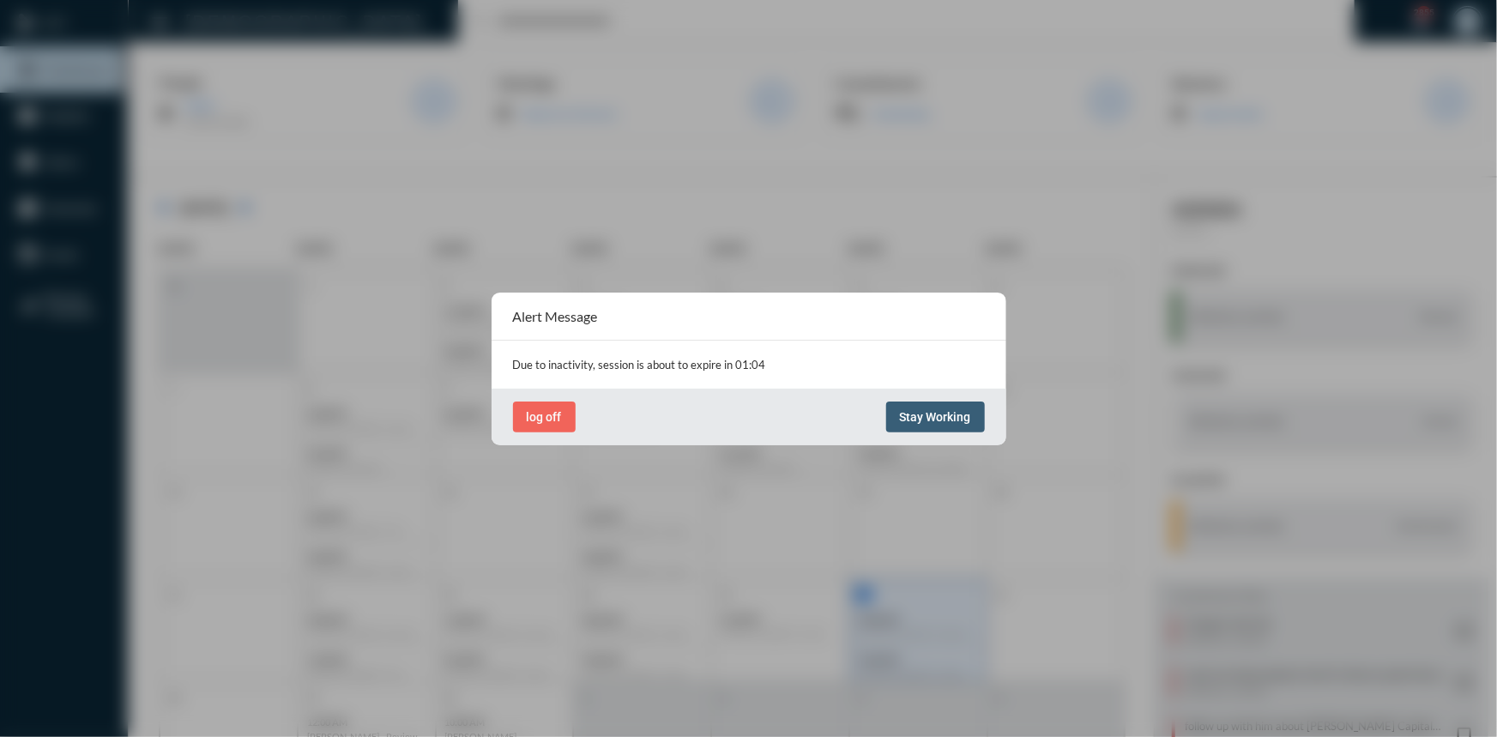
click at [913, 416] on span "Stay Working" at bounding box center [935, 417] width 71 height 14
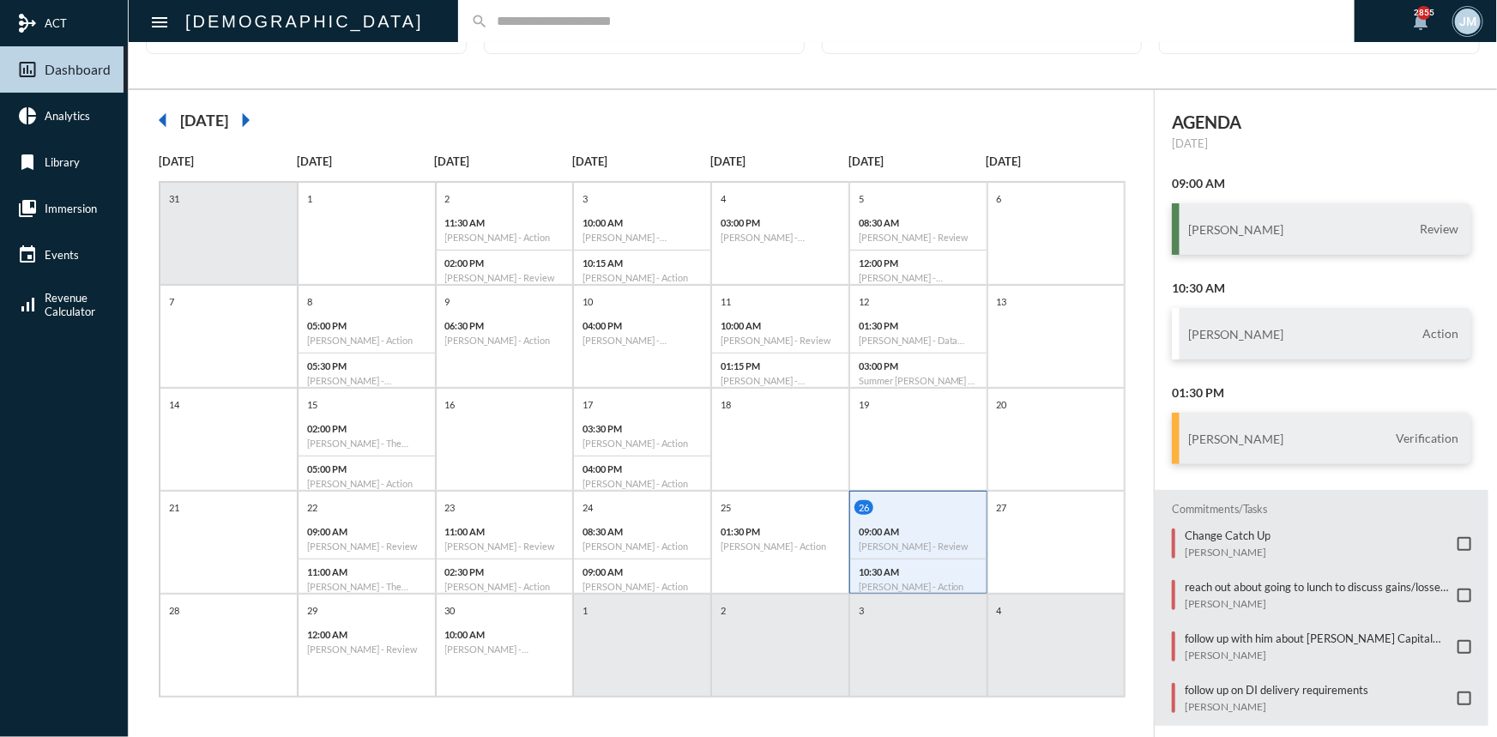
scroll to position [88, 0]
click at [1205, 682] on p "follow up on DI delivery requirements" at bounding box center [1277, 689] width 184 height 14
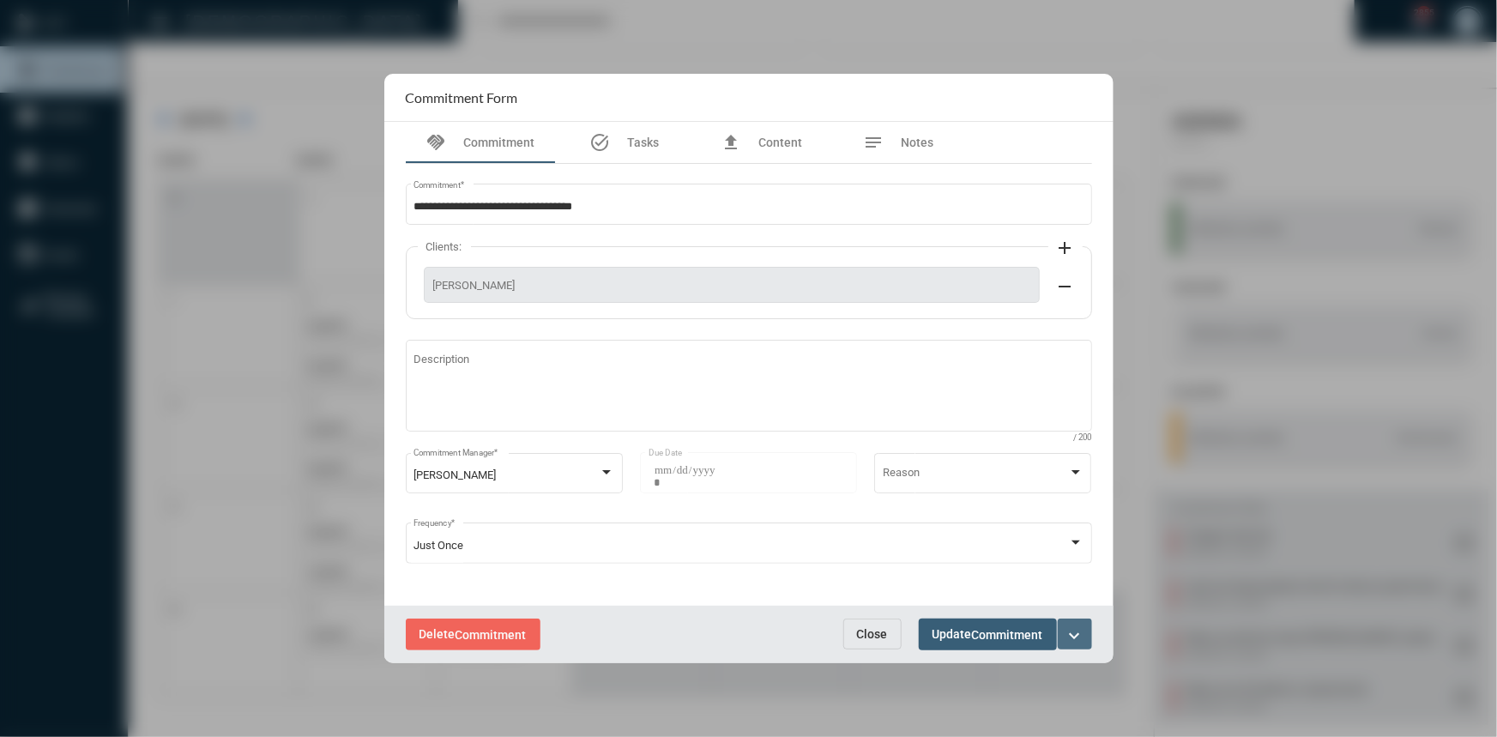
click at [1073, 636] on mat-icon "expand_more" at bounding box center [1074, 635] width 21 height 21
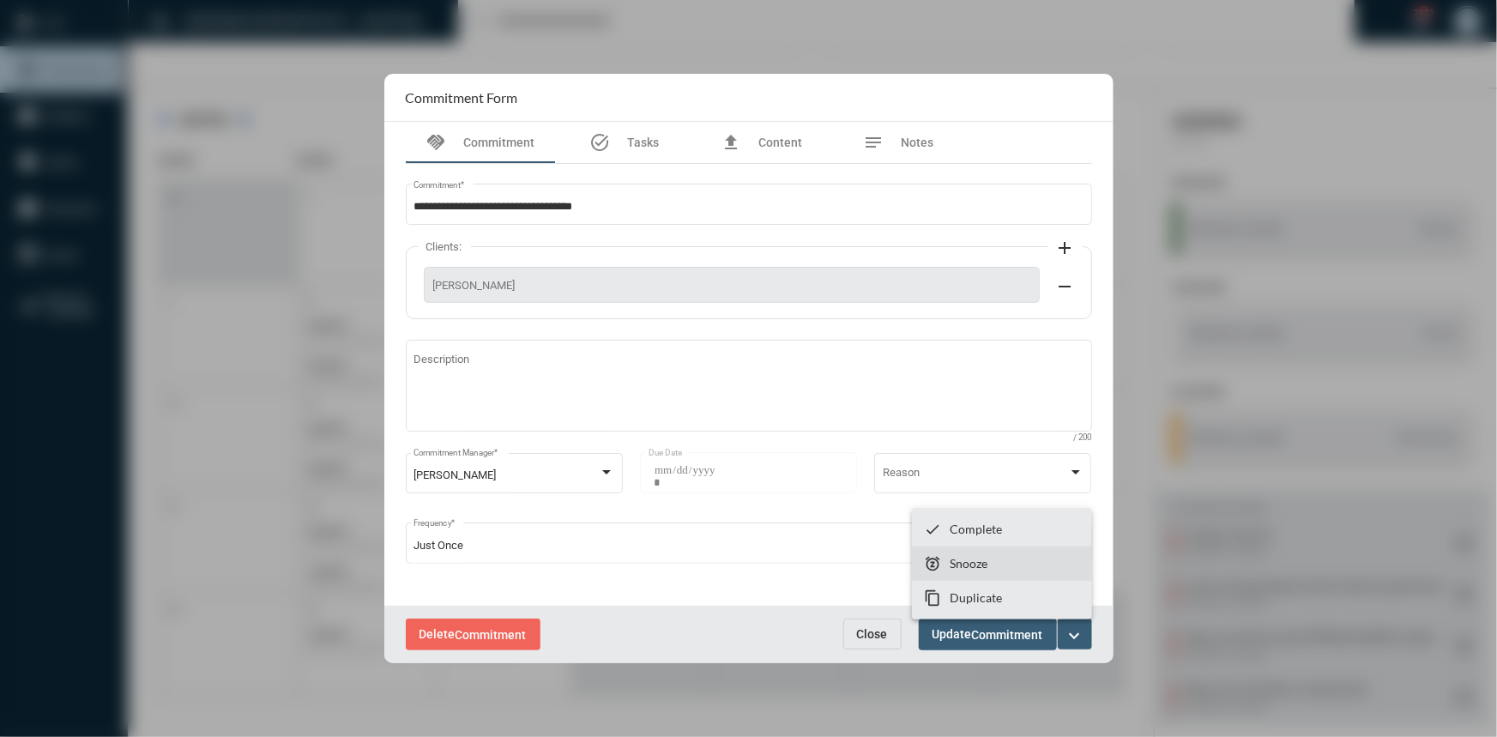
click at [989, 571] on section "snooze Snooze" at bounding box center [1002, 563] width 180 height 34
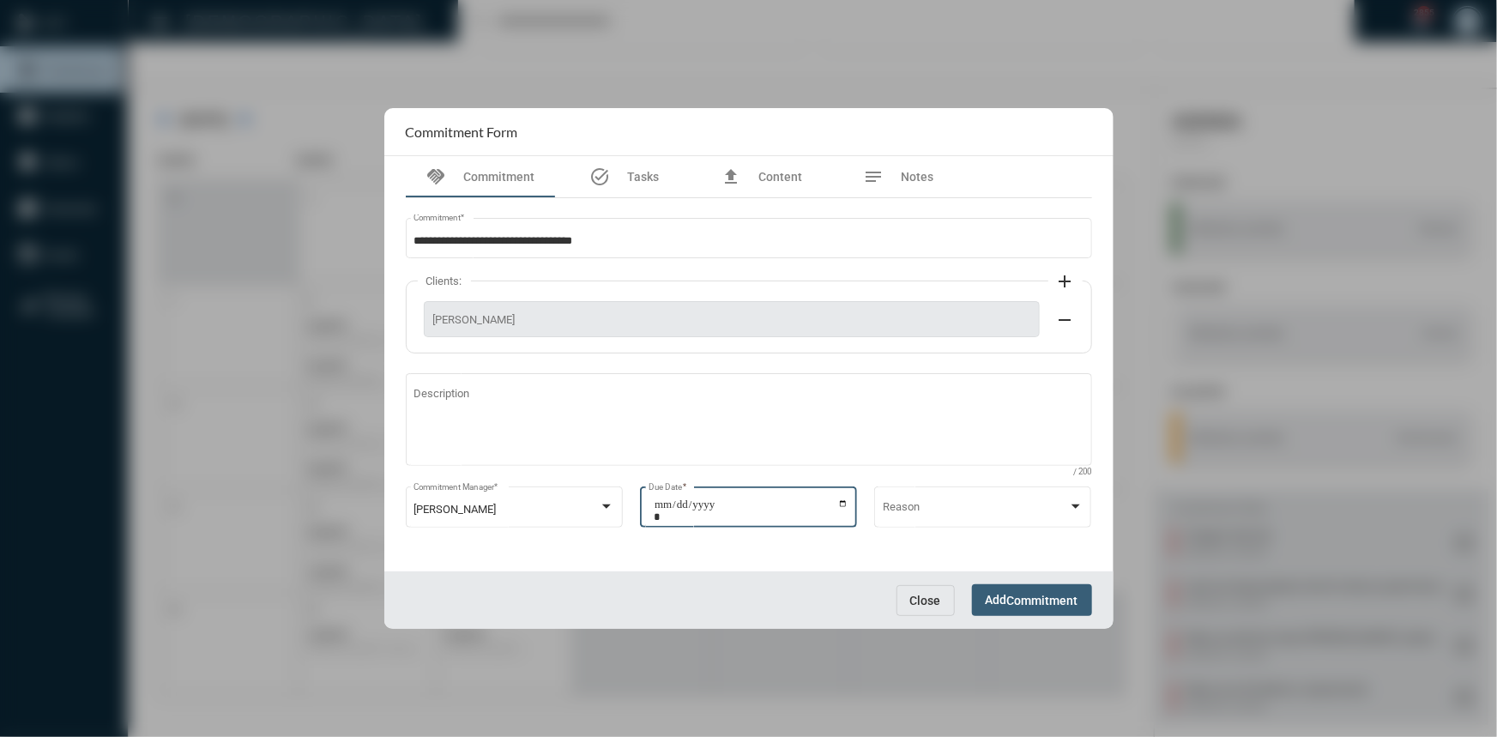
click at [841, 501] on input "**********" at bounding box center [751, 510] width 195 height 24
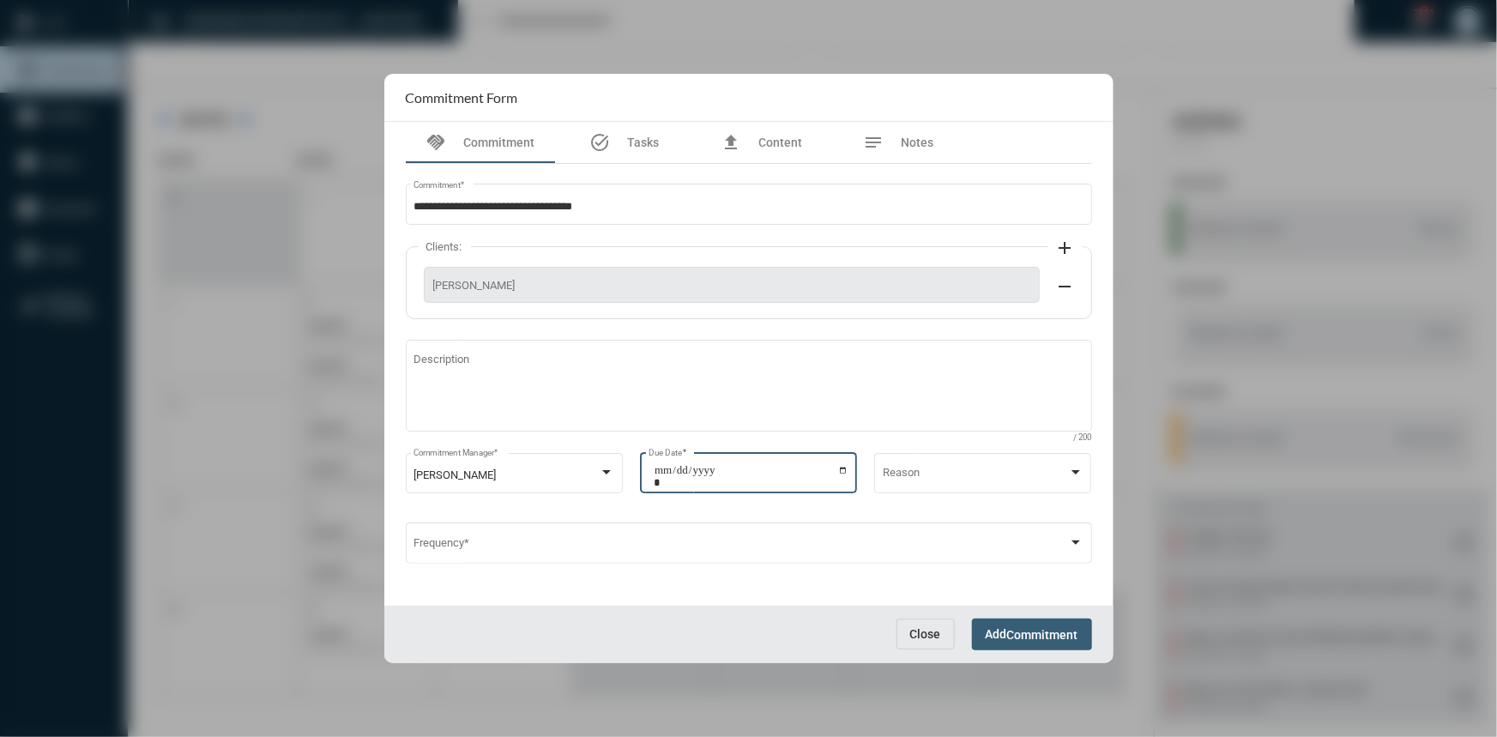
click at [840, 471] on input "**********" at bounding box center [751, 476] width 195 height 24
type input "**********"
click at [1038, 630] on span "Commitment" at bounding box center [1042, 635] width 71 height 14
